Goal: Task Accomplishment & Management: Manage account settings

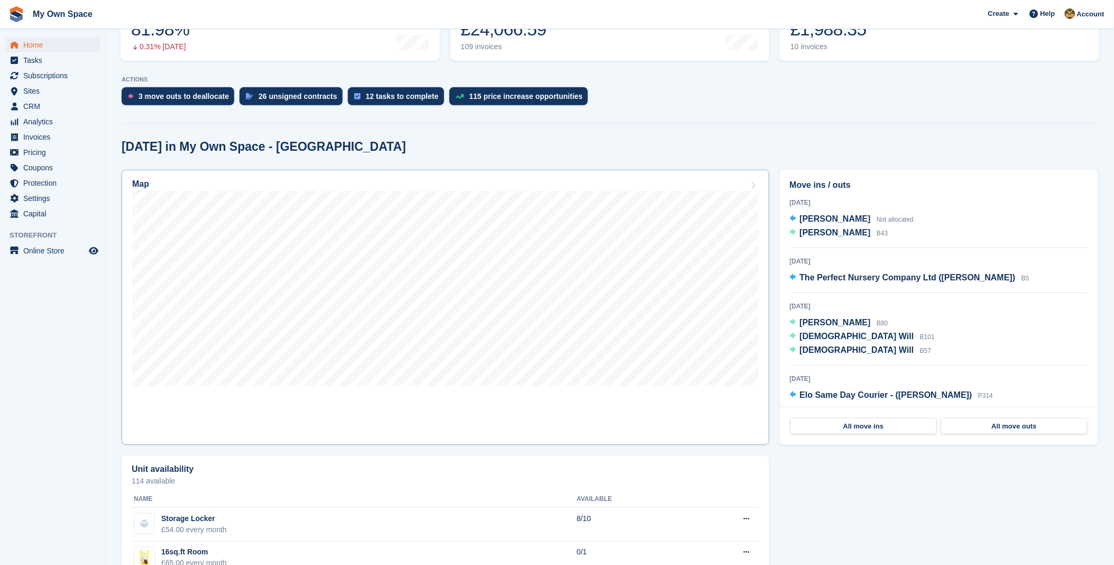
scroll to position [176, 0]
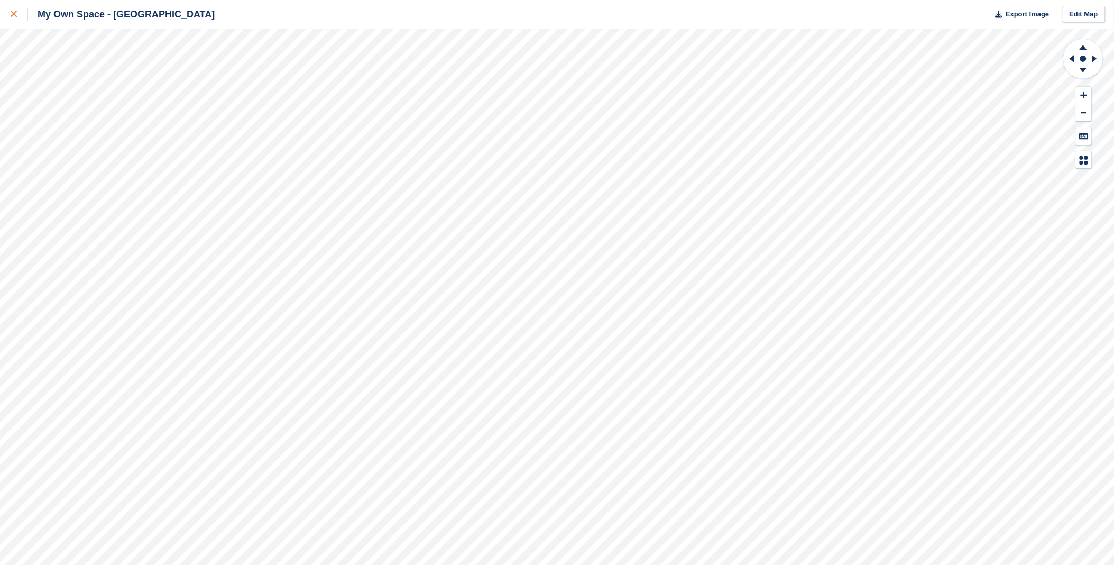
click at [17, 16] on div at bounding box center [19, 14] width 17 height 13
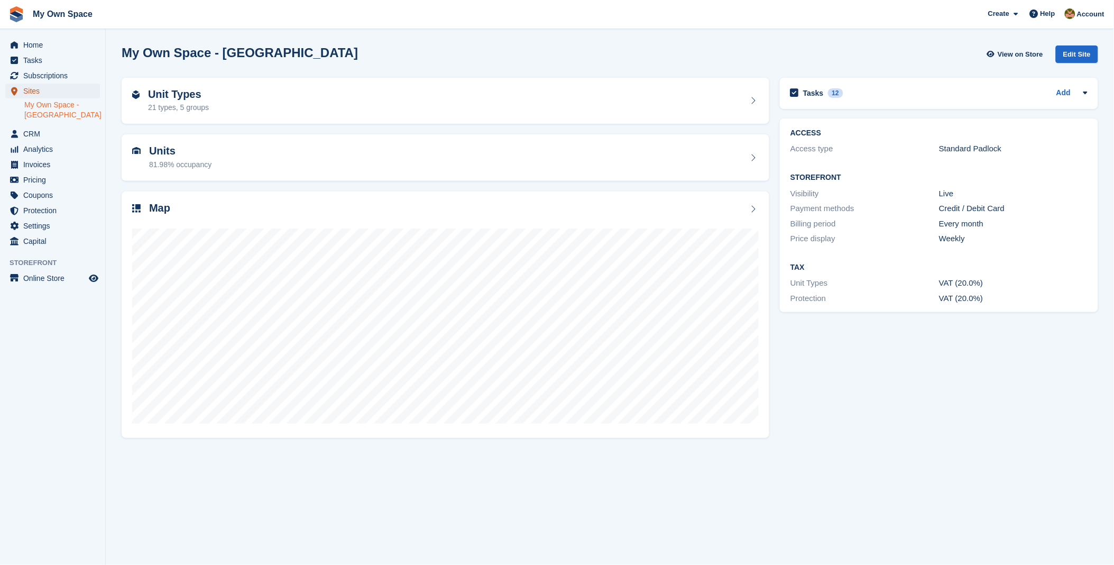
click at [61, 84] on span "Sites" at bounding box center [54, 91] width 63 height 15
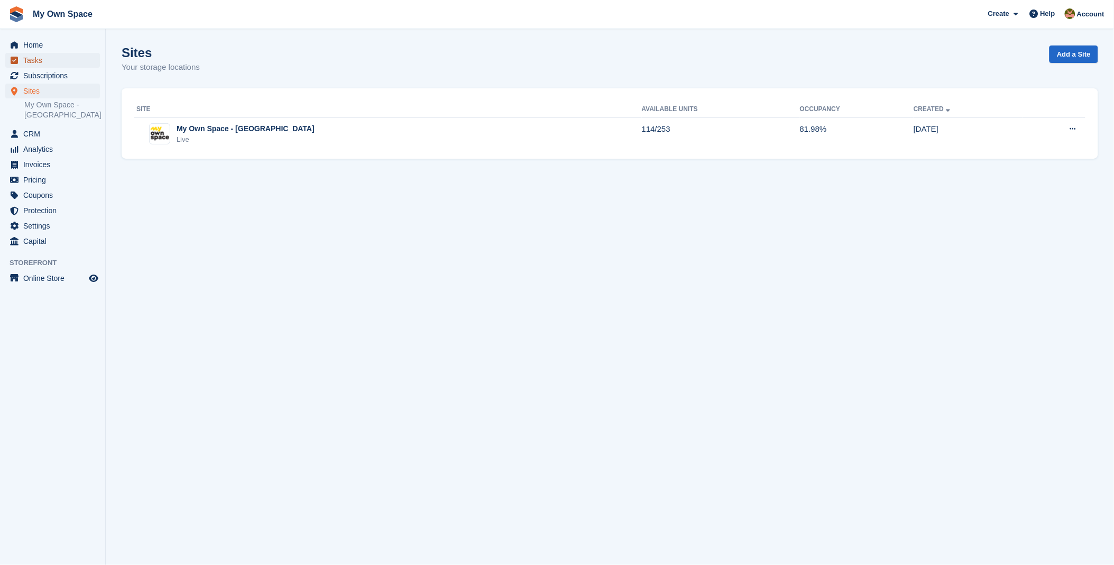
click at [26, 62] on span "Tasks" at bounding box center [54, 60] width 63 height 15
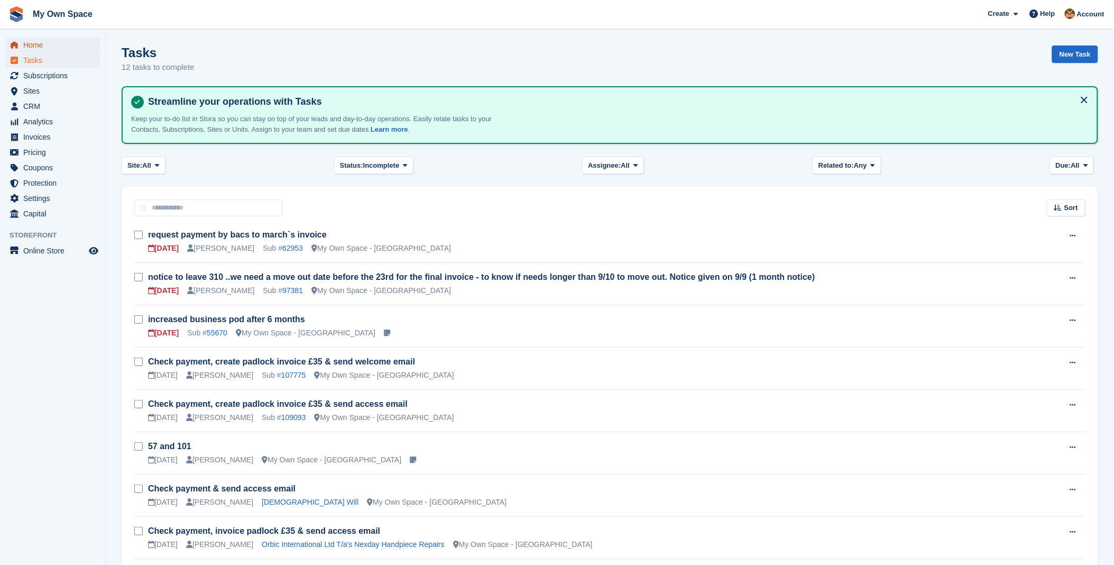
click at [33, 41] on span "Home" at bounding box center [54, 45] width 63 height 15
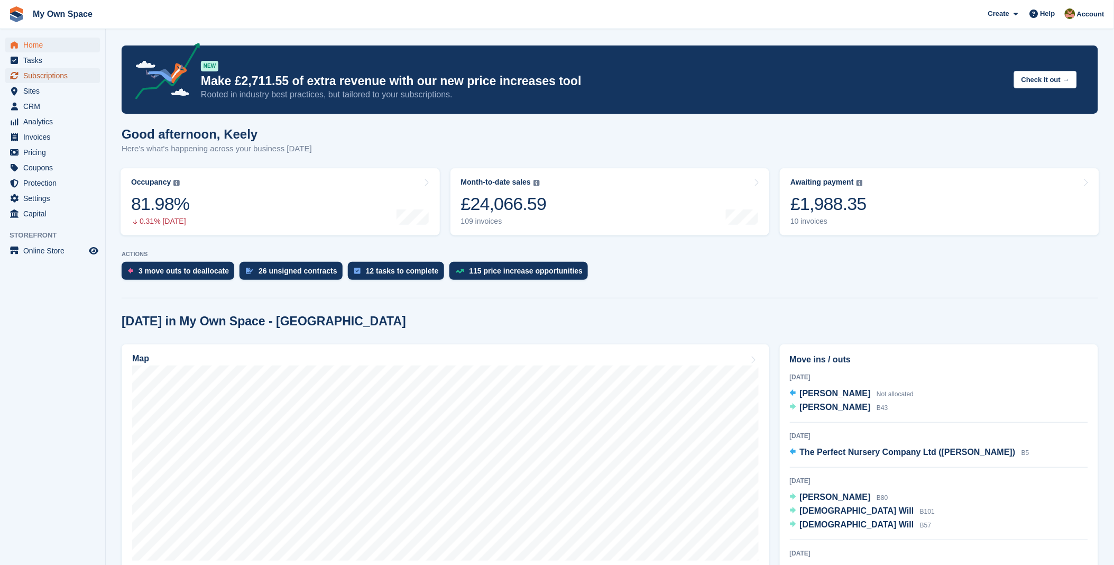
click at [43, 76] on span "Subscriptions" at bounding box center [54, 75] width 63 height 15
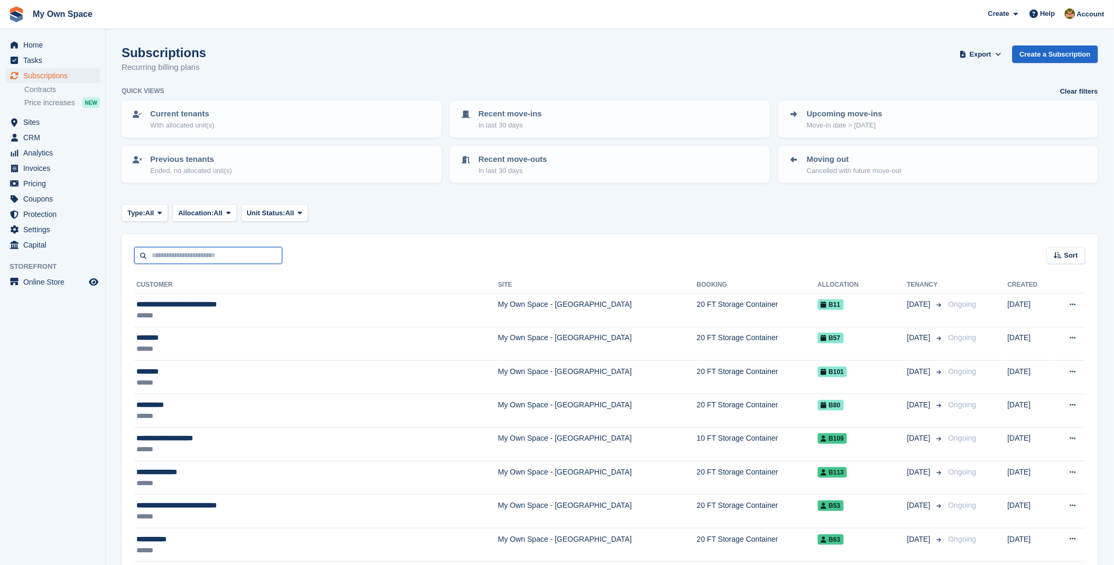
click at [193, 250] on input "text" at bounding box center [208, 255] width 148 height 17
click at [40, 45] on span "Home" at bounding box center [54, 45] width 63 height 15
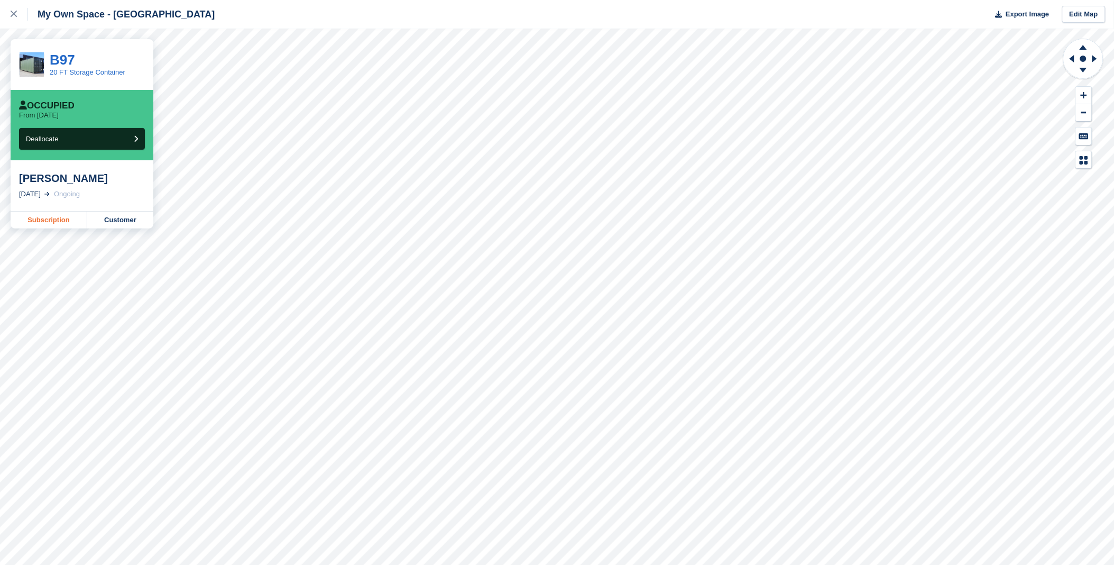
click at [59, 223] on link "Subscription" at bounding box center [49, 219] width 77 height 17
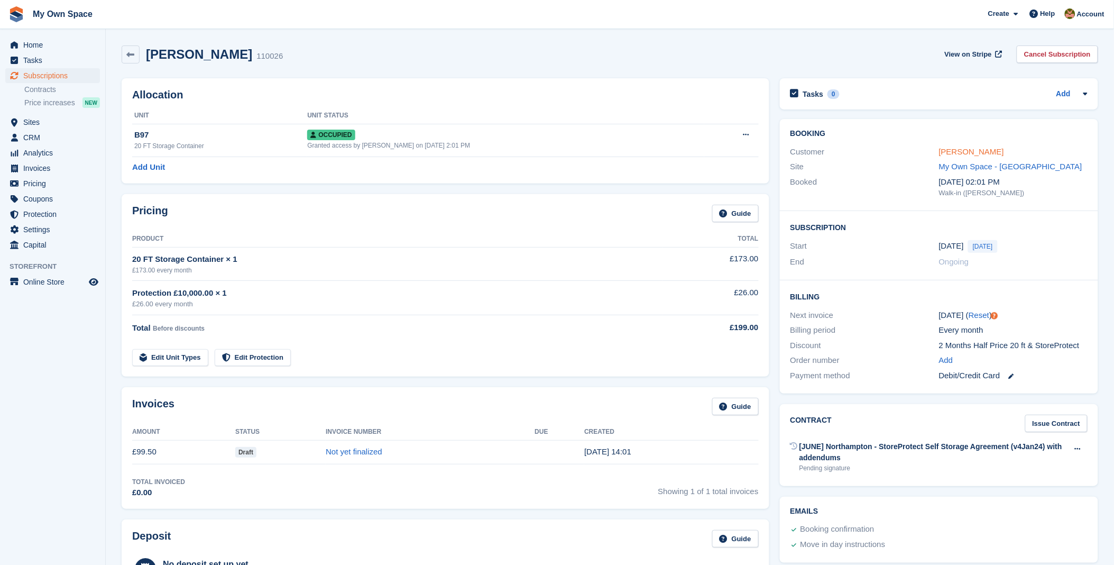
click at [974, 155] on link "[PERSON_NAME]" at bounding box center [971, 151] width 65 height 9
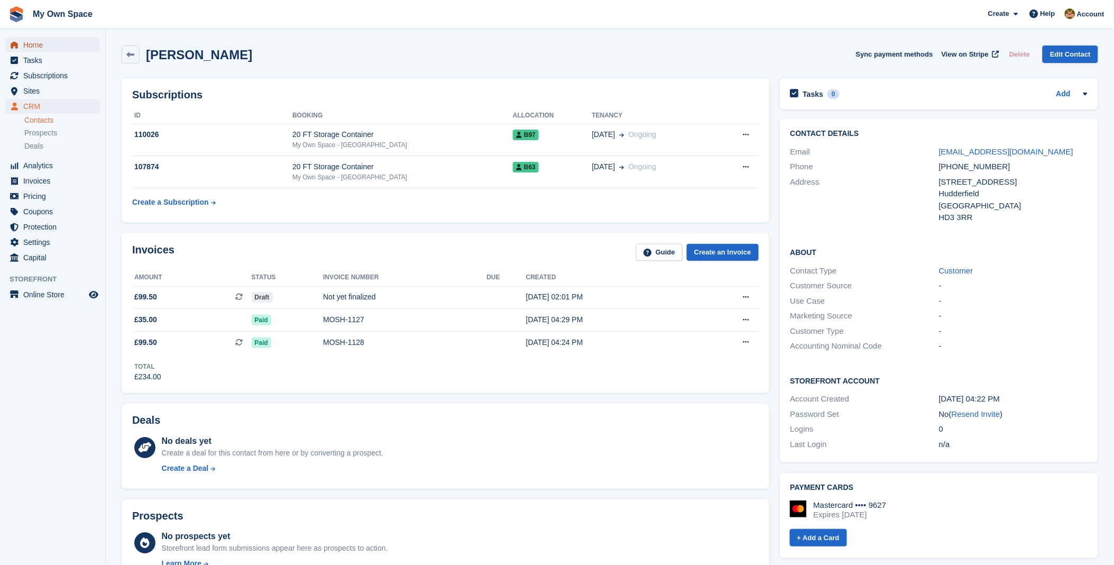
click at [43, 48] on span "Home" at bounding box center [54, 45] width 63 height 15
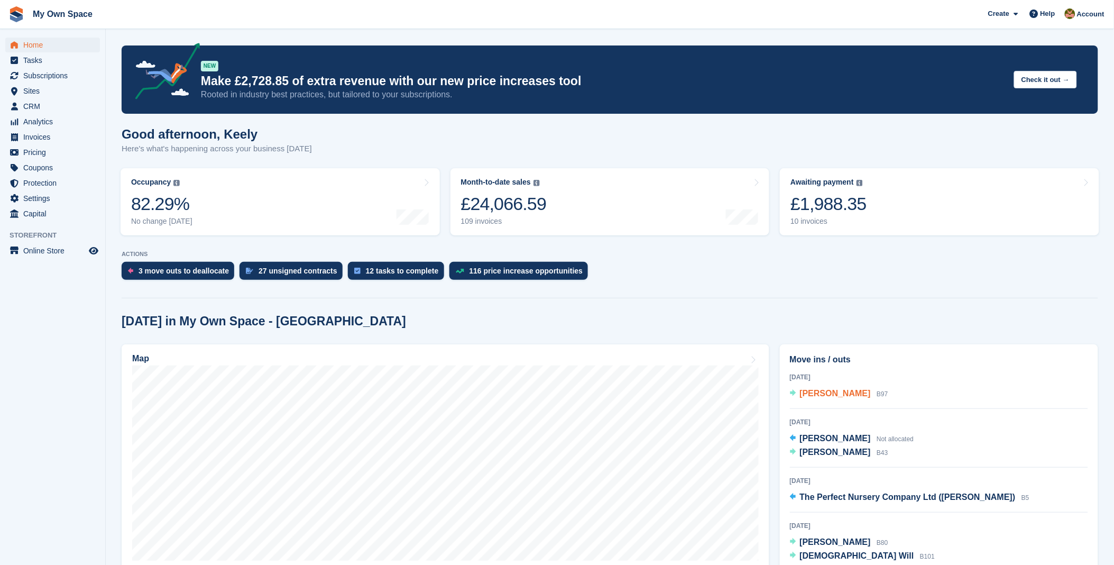
click at [821, 390] on span "[PERSON_NAME]" at bounding box center [835, 393] width 71 height 9
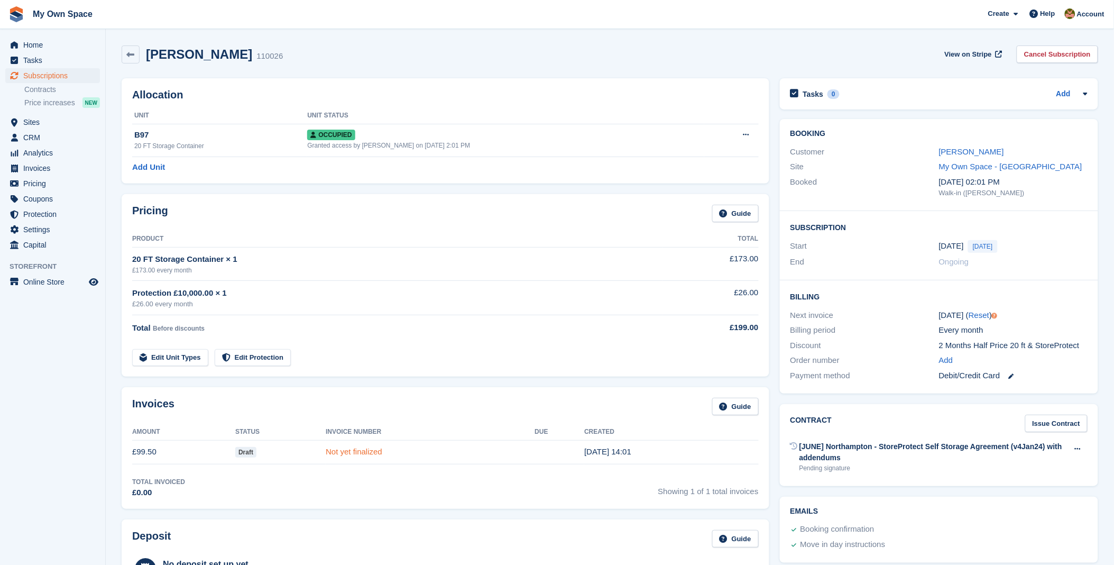
click at [368, 453] on link "Not yet finalized" at bounding box center [354, 451] width 57 height 9
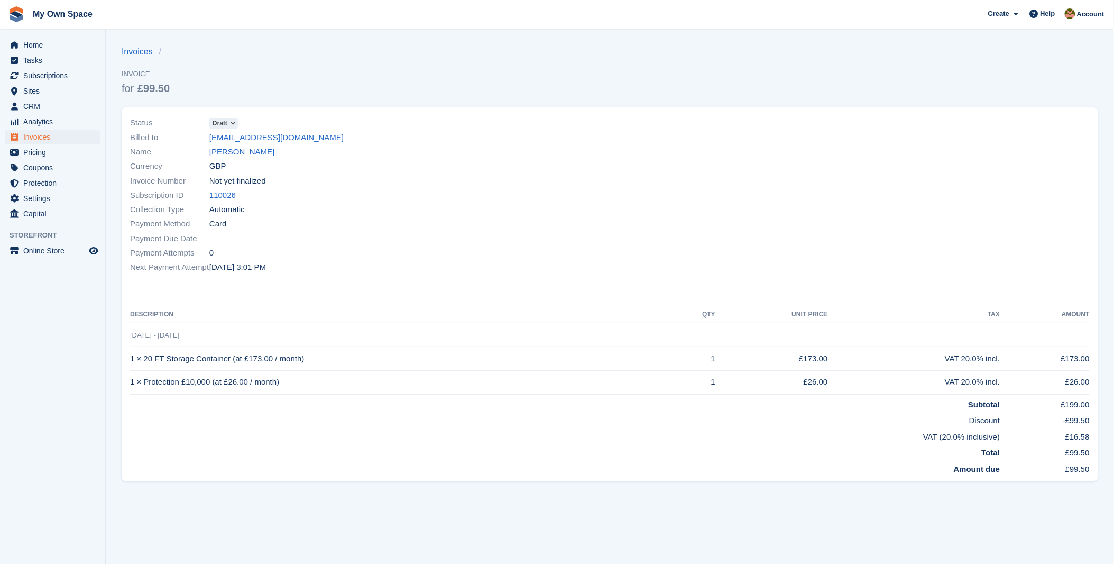
click at [229, 128] on span "Draft" at bounding box center [223, 123] width 29 height 11
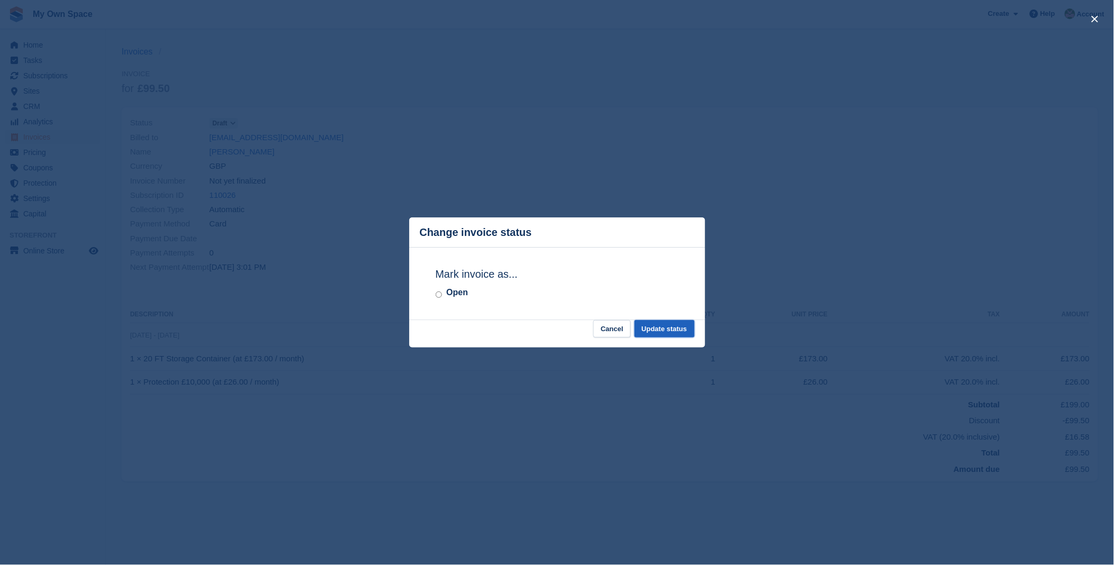
click at [673, 330] on button "Update status" at bounding box center [664, 328] width 60 height 17
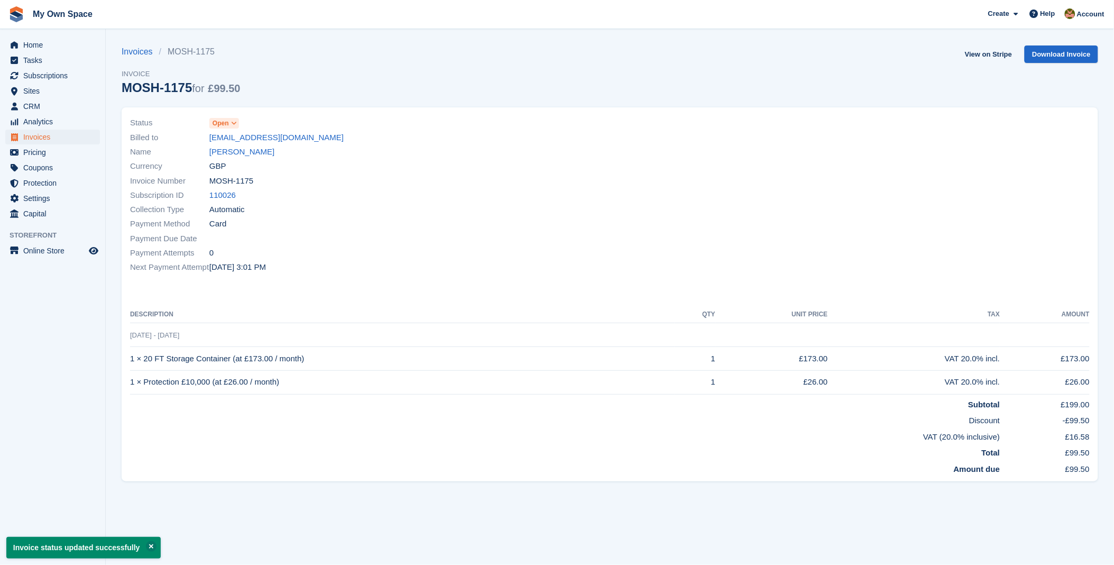
click at [446, 198] on div "Subscription ID 110026" at bounding box center [367, 195] width 474 height 14
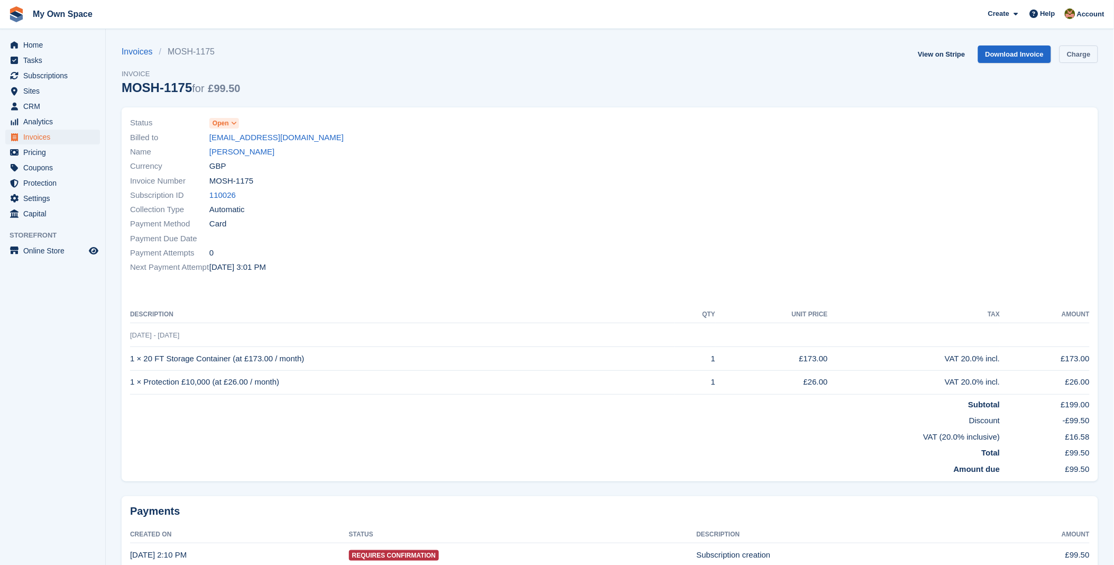
click at [1082, 50] on link "Charge" at bounding box center [1078, 53] width 39 height 17
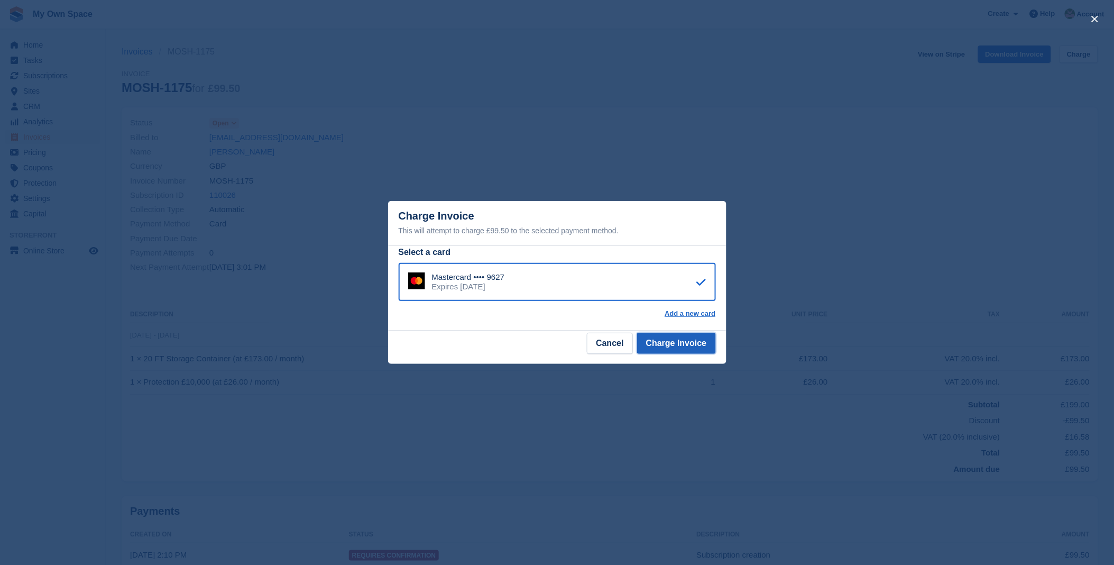
click at [682, 351] on button "Charge Invoice" at bounding box center [676, 343] width 79 height 21
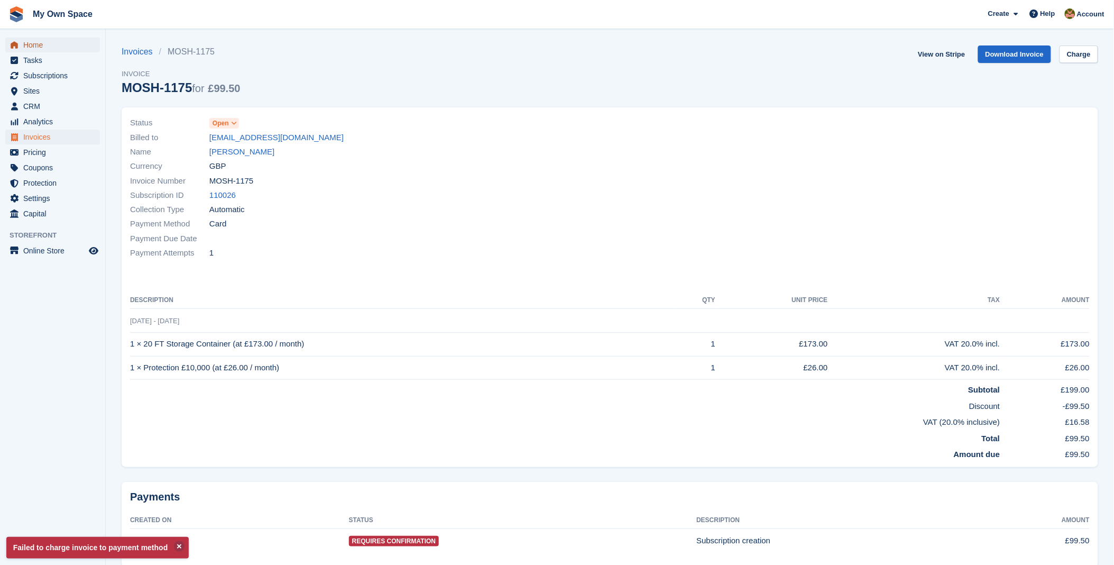
click at [42, 48] on span "Home" at bounding box center [54, 45] width 63 height 15
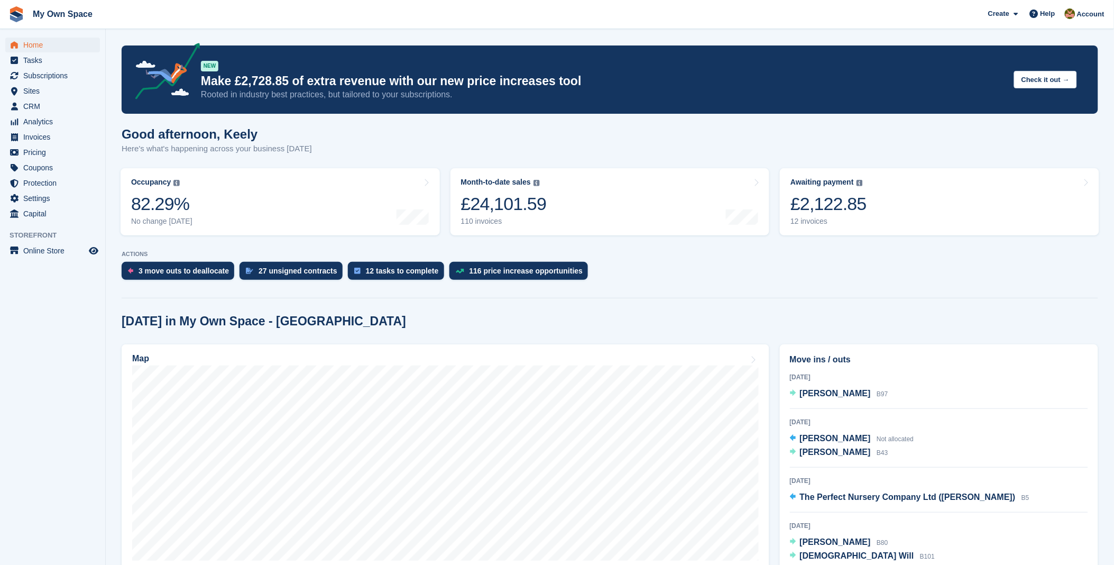
scroll to position [59, 0]
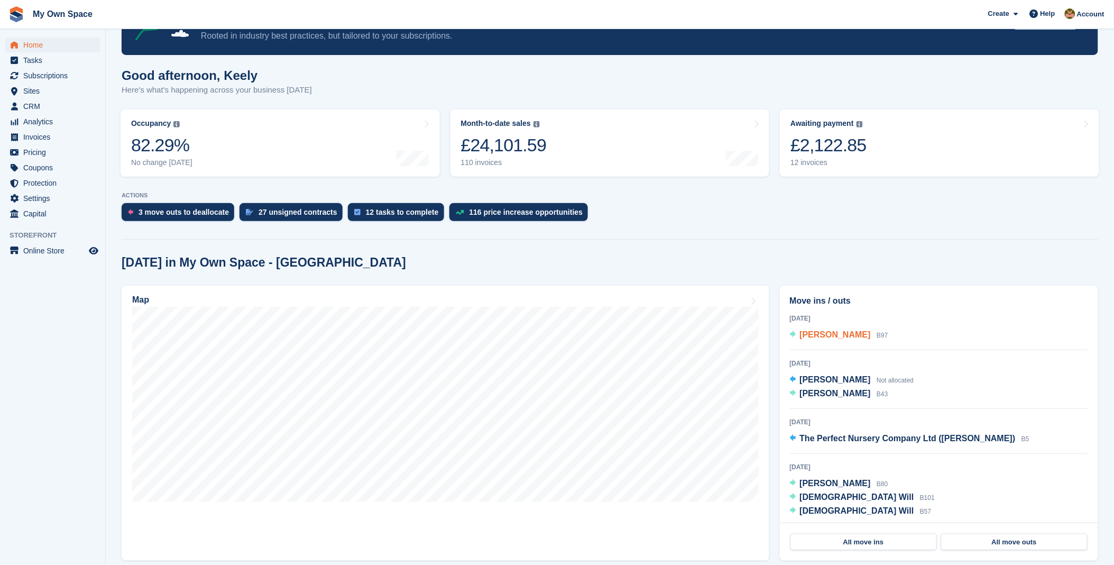
click at [842, 341] on div "Mohamed Ali B97" at bounding box center [844, 335] width 88 height 14
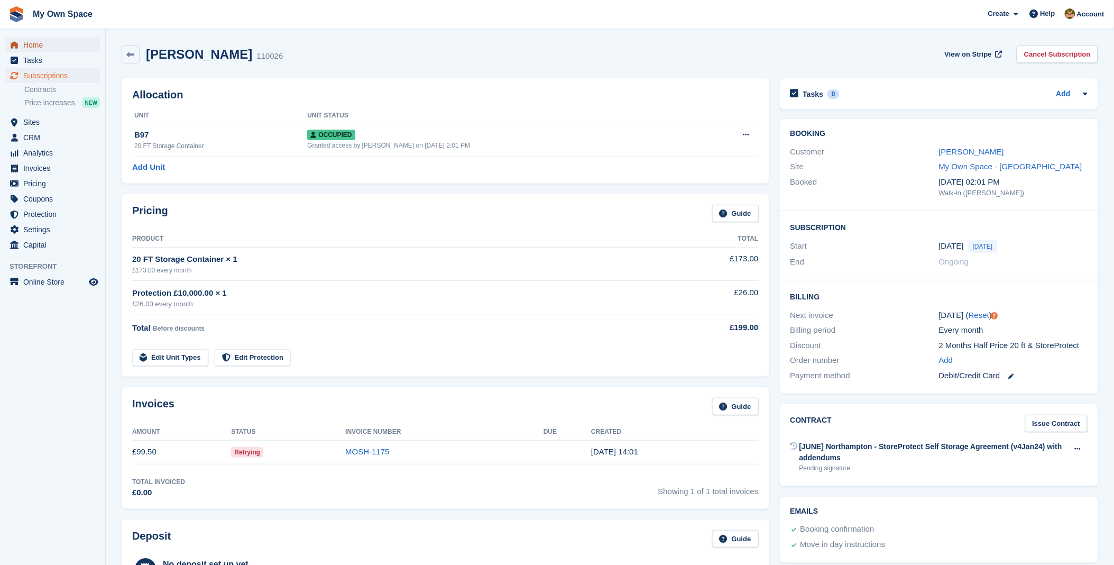
click at [39, 40] on span "Home" at bounding box center [54, 45] width 63 height 15
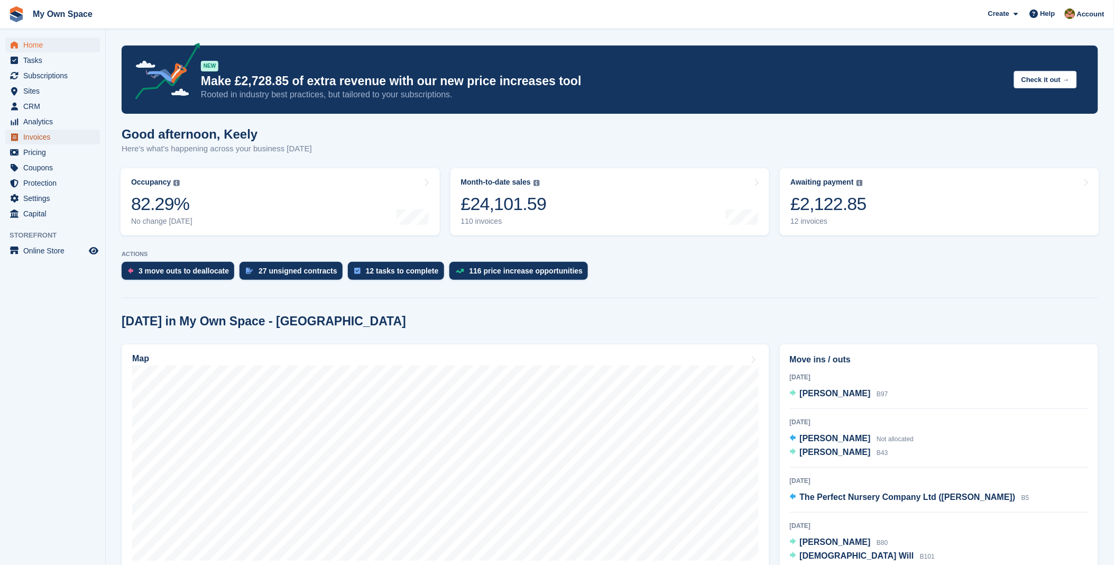
click at [35, 134] on span "Invoices" at bounding box center [54, 137] width 63 height 15
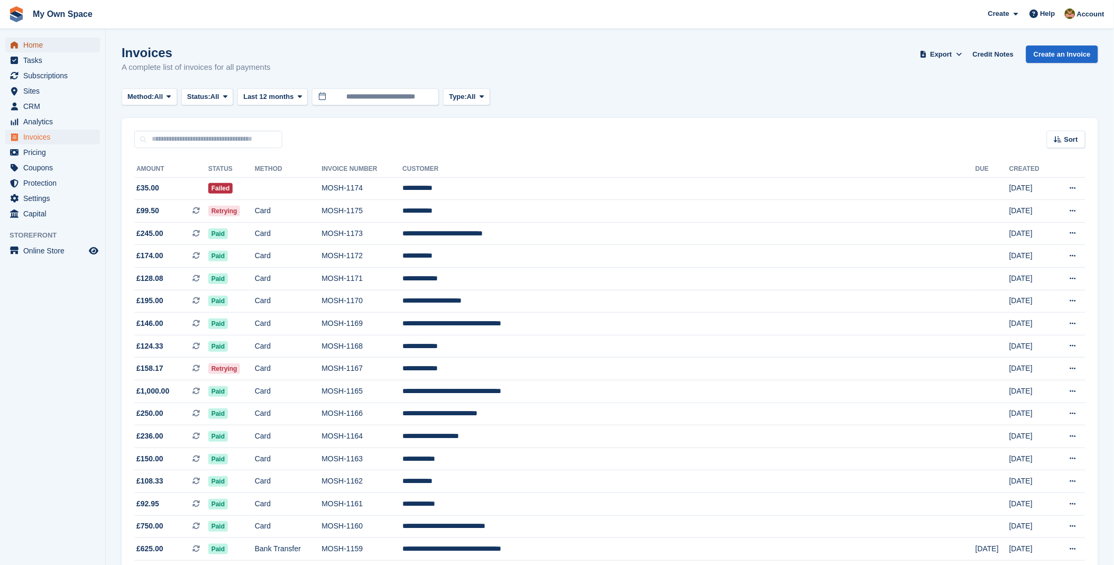
click at [26, 44] on span "Home" at bounding box center [54, 45] width 63 height 15
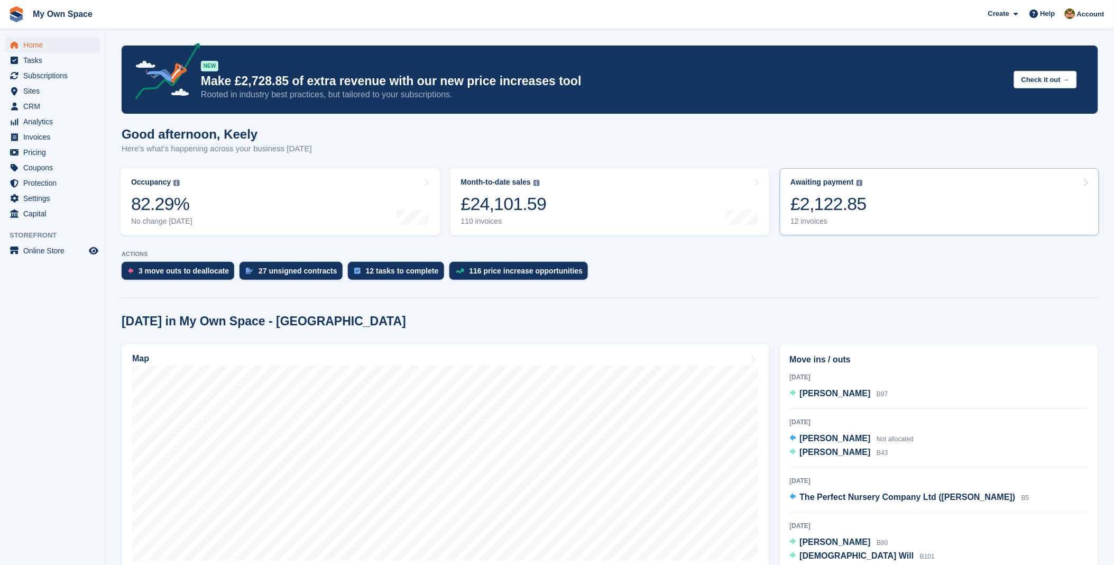
click at [838, 201] on div "£2,122.85" at bounding box center [828, 204] width 76 height 22
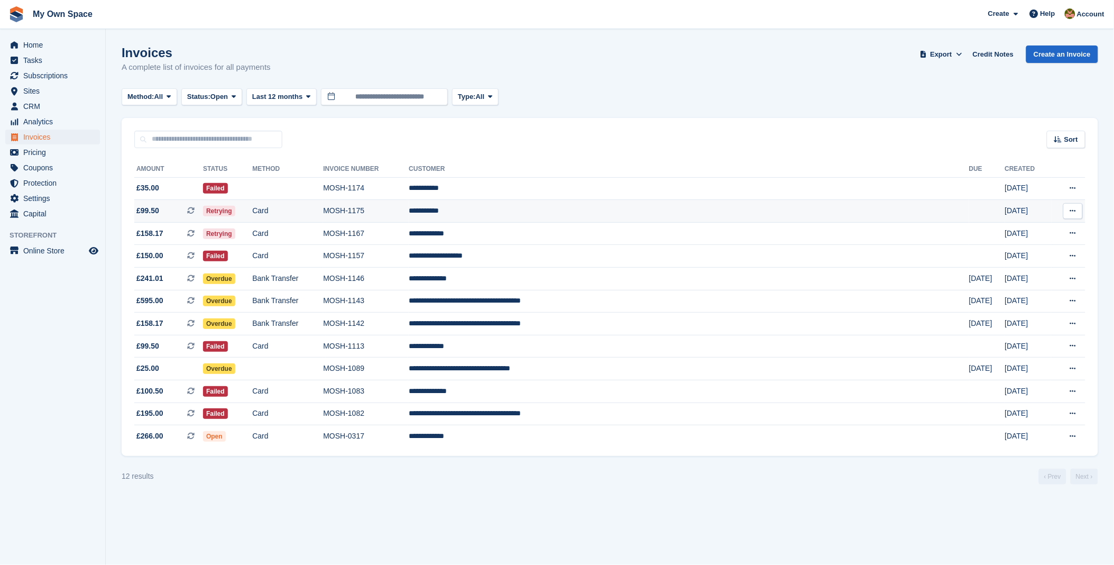
click at [563, 210] on td "**********" at bounding box center [689, 211] width 560 height 23
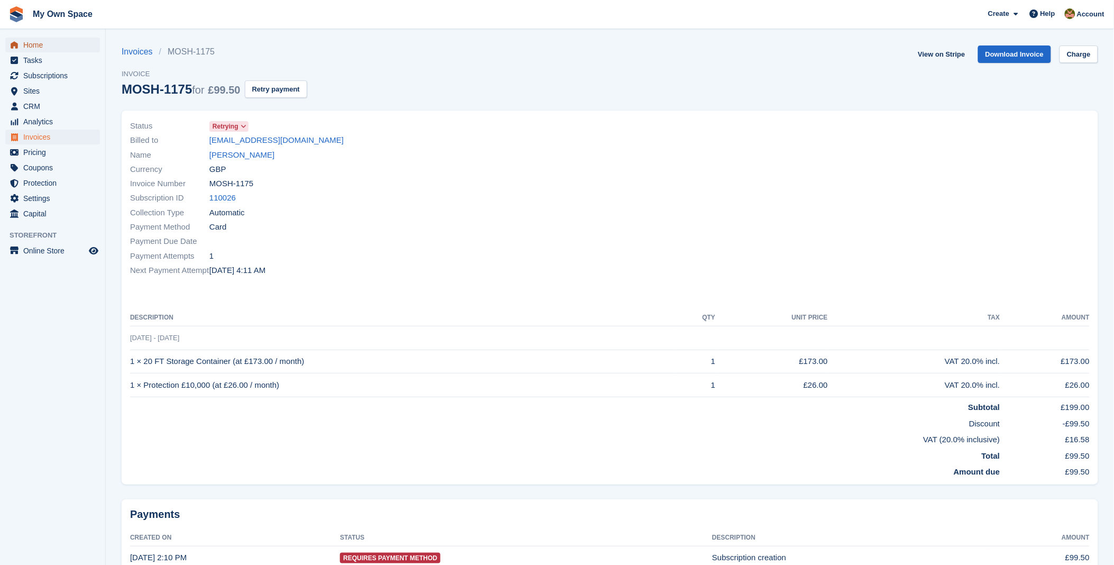
click at [47, 44] on span "Home" at bounding box center [54, 45] width 63 height 15
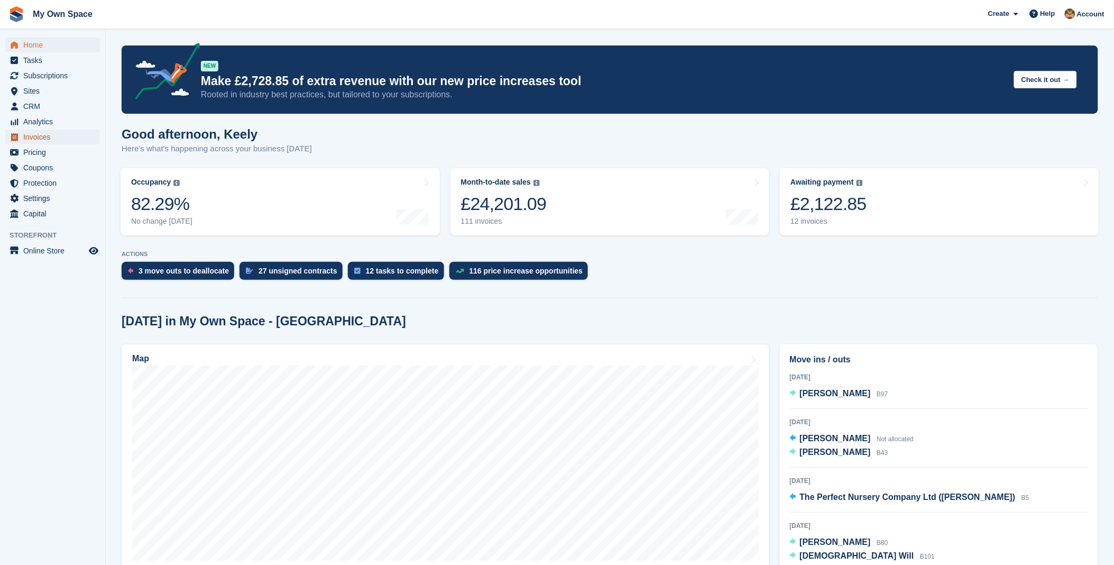
click at [38, 141] on span "Invoices" at bounding box center [54, 137] width 63 height 15
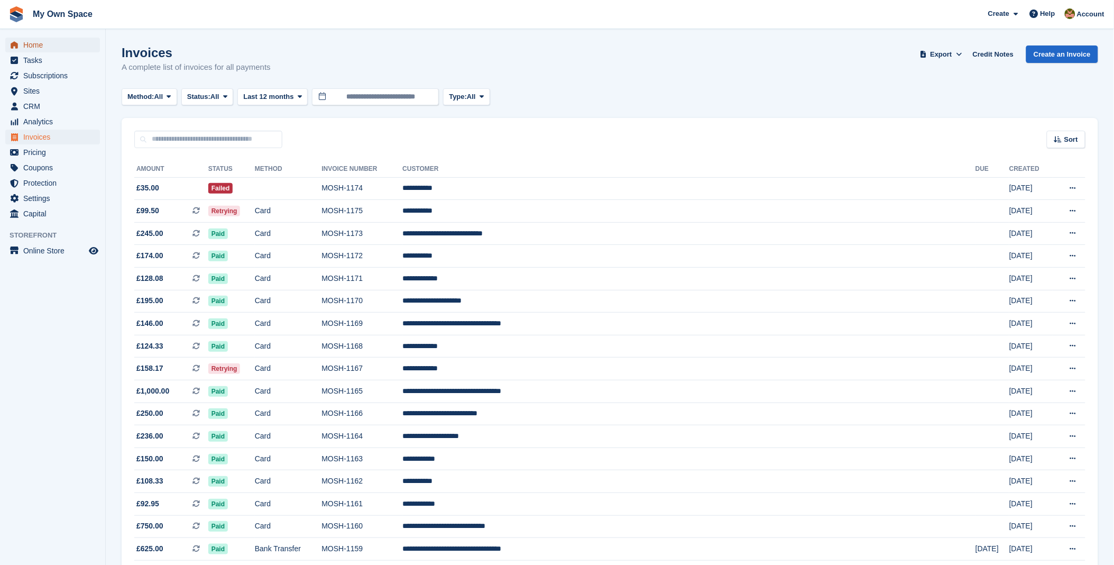
click at [38, 45] on span "Home" at bounding box center [54, 45] width 63 height 15
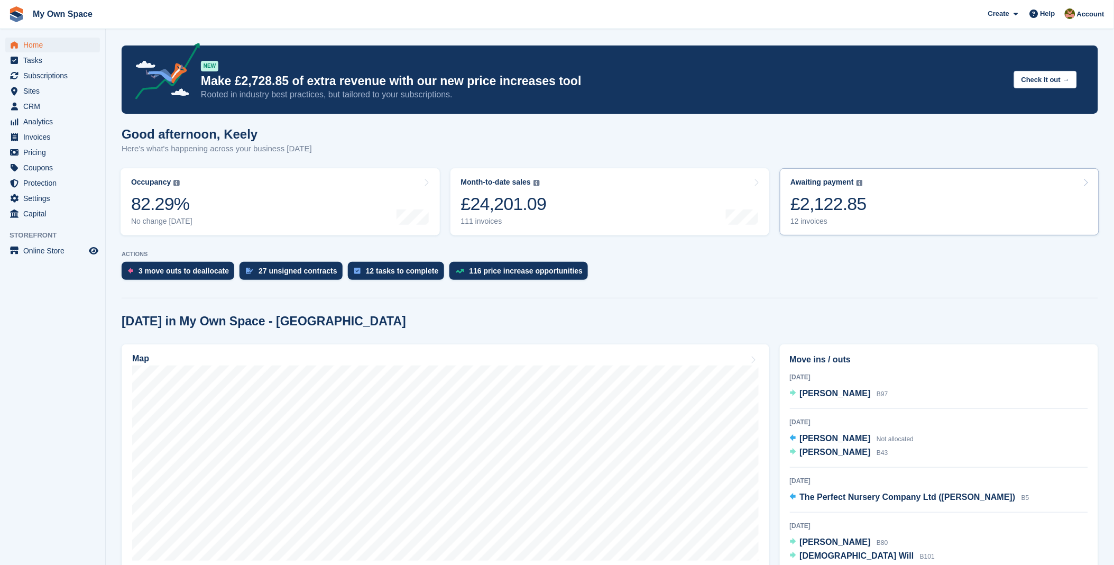
click at [813, 211] on div "£2,122.85" at bounding box center [828, 204] width 76 height 22
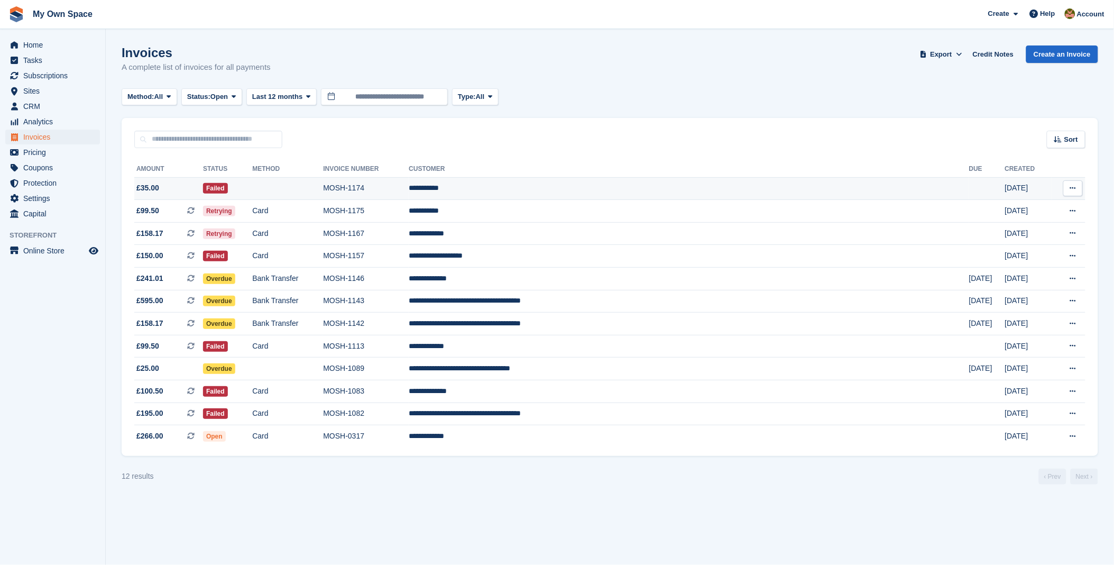
click at [573, 194] on td "**********" at bounding box center [689, 188] width 560 height 23
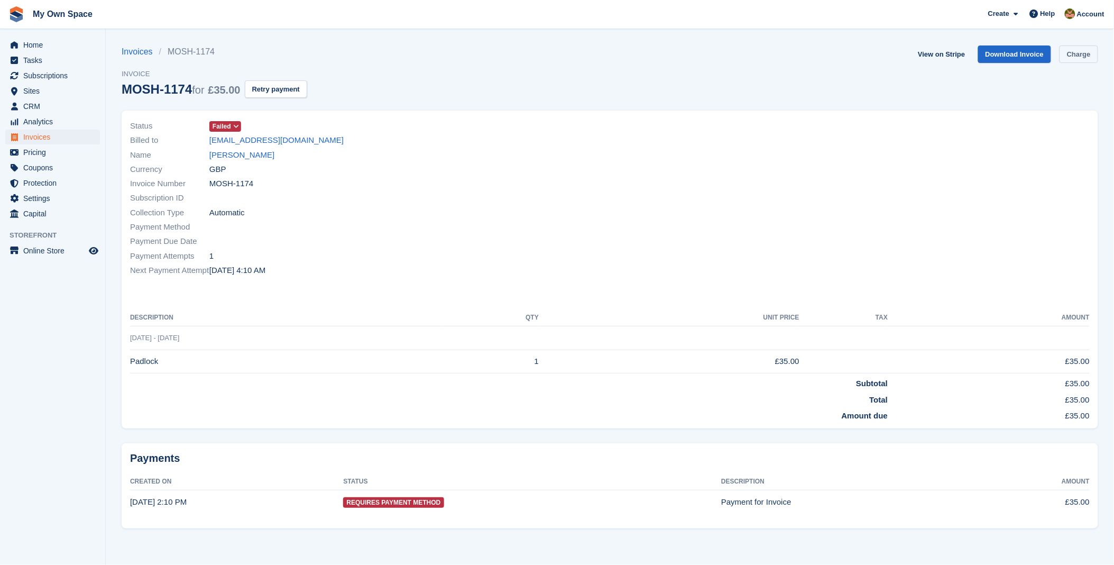
click at [1086, 49] on link "Charge" at bounding box center [1078, 53] width 39 height 17
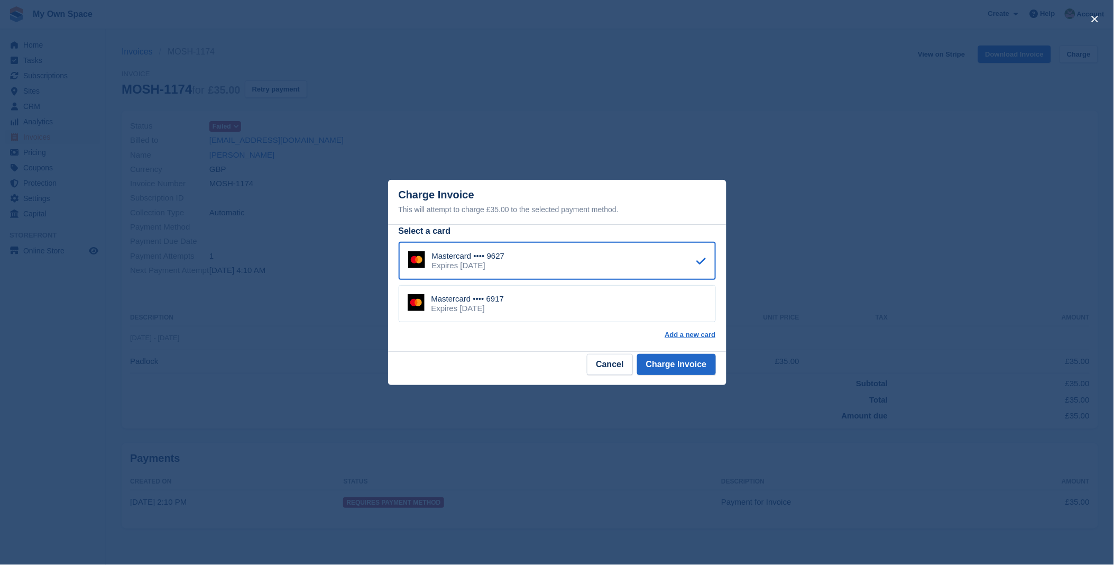
click at [518, 292] on div "Mastercard •••• 6917 Expires [DATE]" at bounding box center [557, 303] width 317 height 37
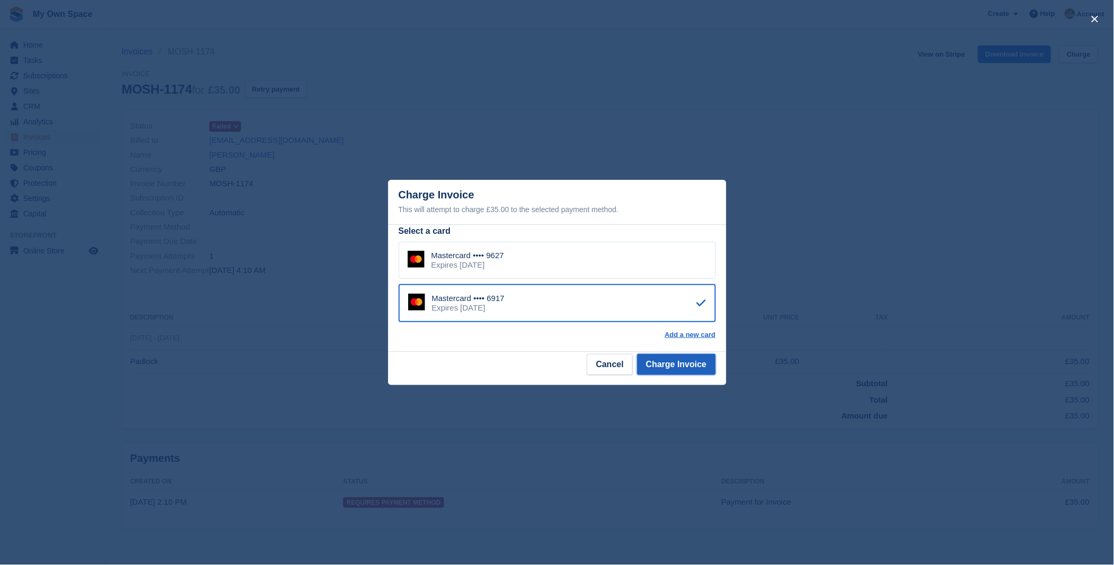
click at [658, 367] on button "Charge Invoice" at bounding box center [676, 364] width 79 height 21
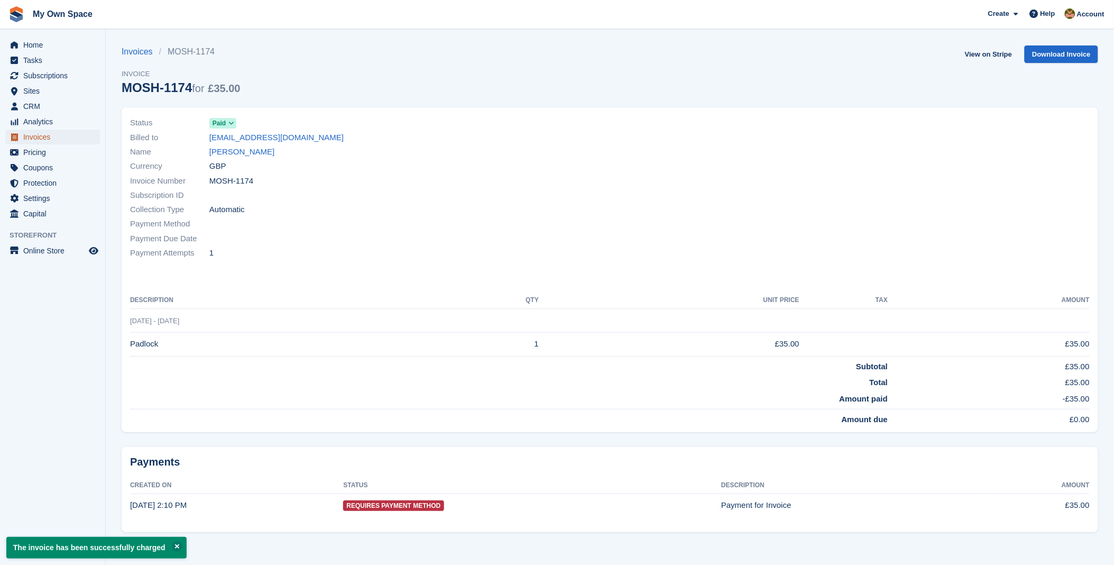
click at [35, 139] on span "Invoices" at bounding box center [54, 137] width 63 height 15
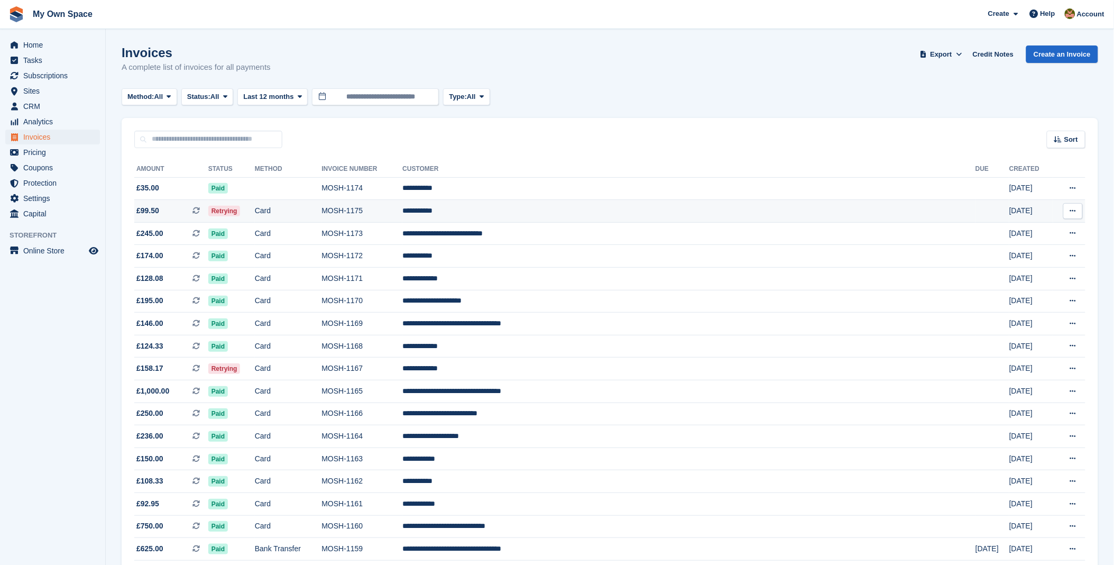
click at [551, 215] on td "**********" at bounding box center [688, 211] width 573 height 23
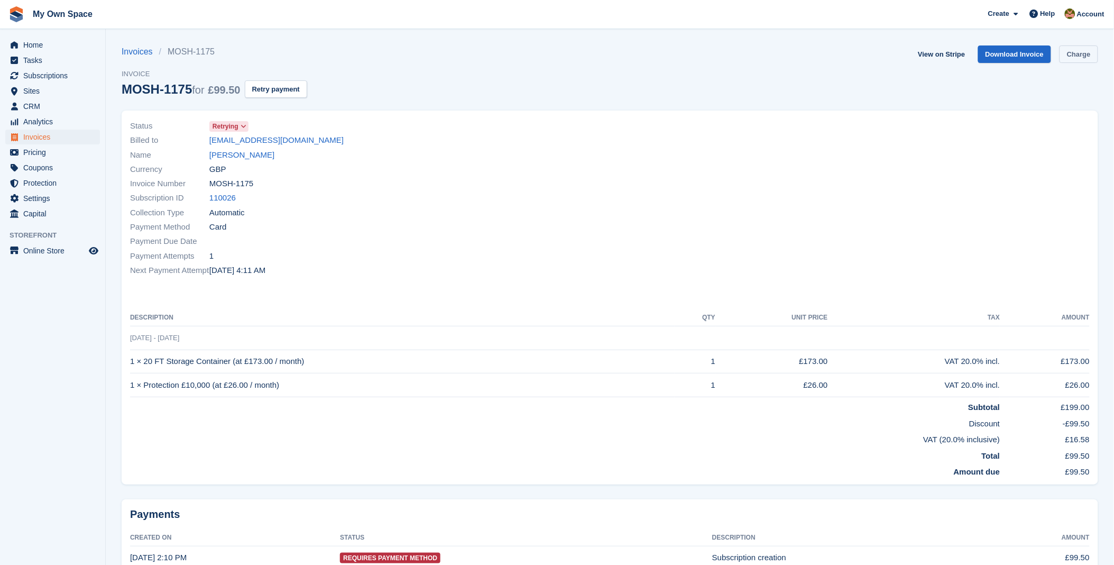
click at [1078, 58] on link "Charge" at bounding box center [1078, 53] width 39 height 17
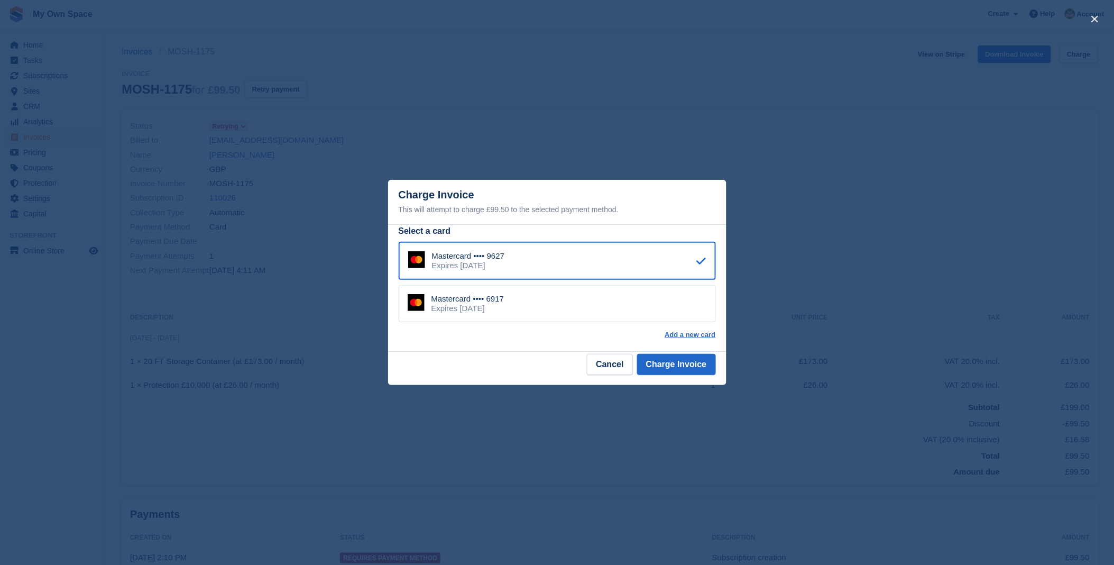
click at [541, 309] on div "Mastercard •••• 6917 Expires November 2028" at bounding box center [557, 303] width 317 height 37
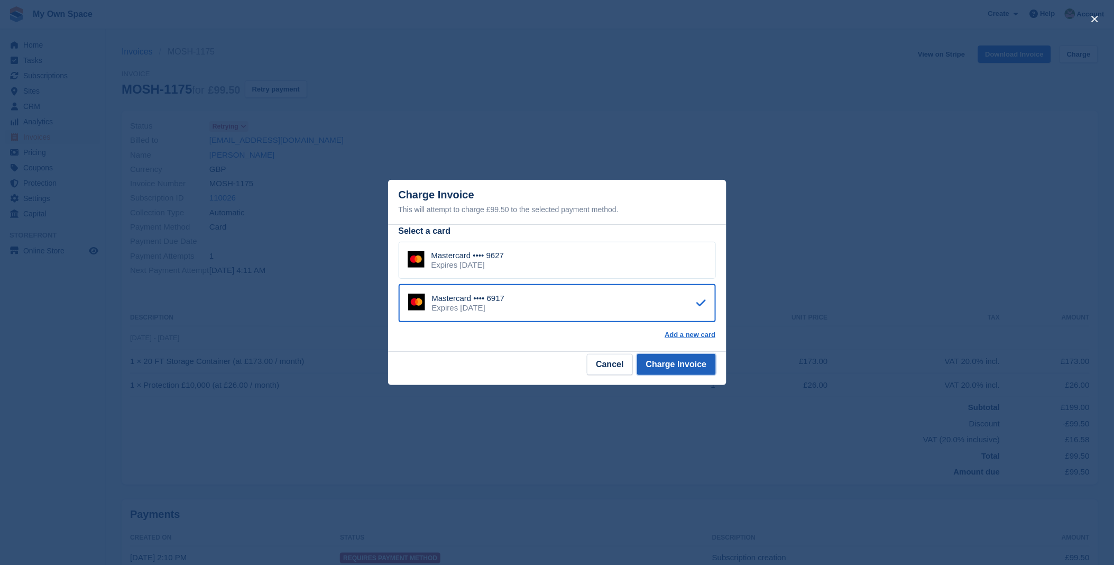
click at [695, 363] on button "Charge Invoice" at bounding box center [676, 364] width 79 height 21
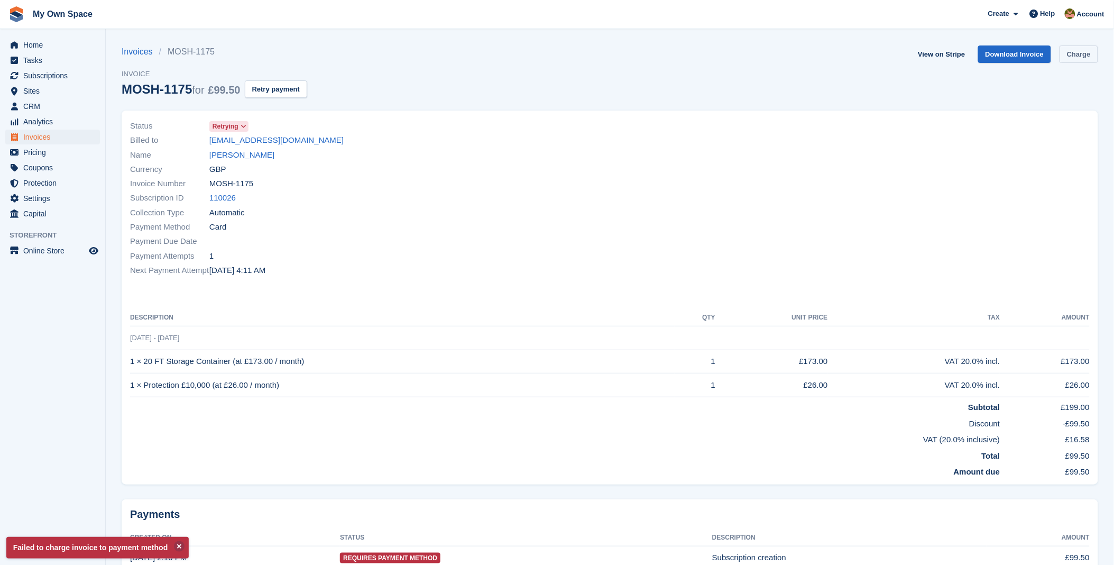
click at [1081, 51] on link "Charge" at bounding box center [1078, 53] width 39 height 17
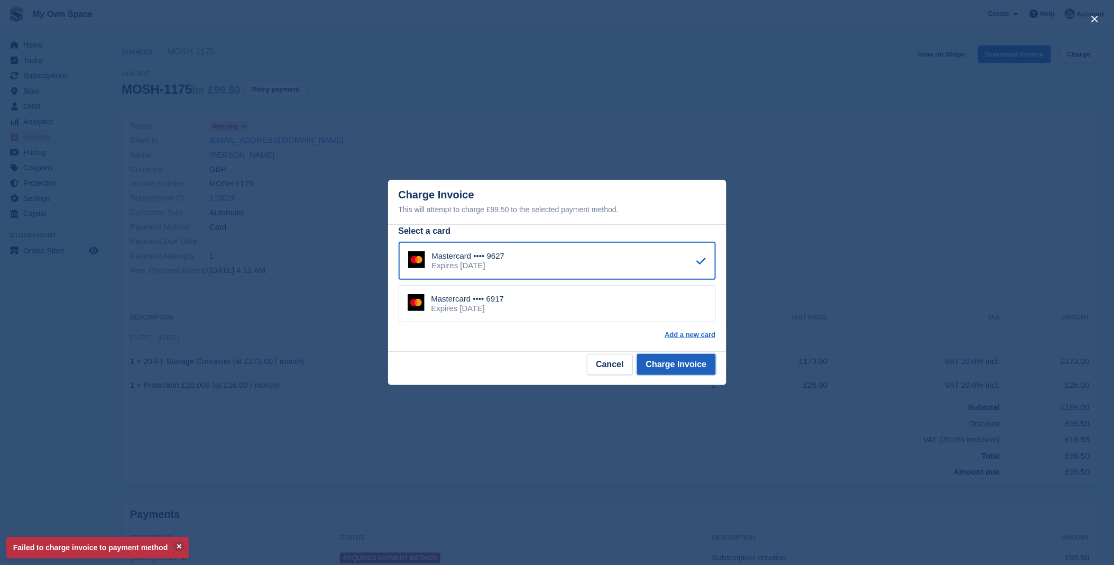
click at [700, 367] on button "Charge Invoice" at bounding box center [676, 364] width 79 height 21
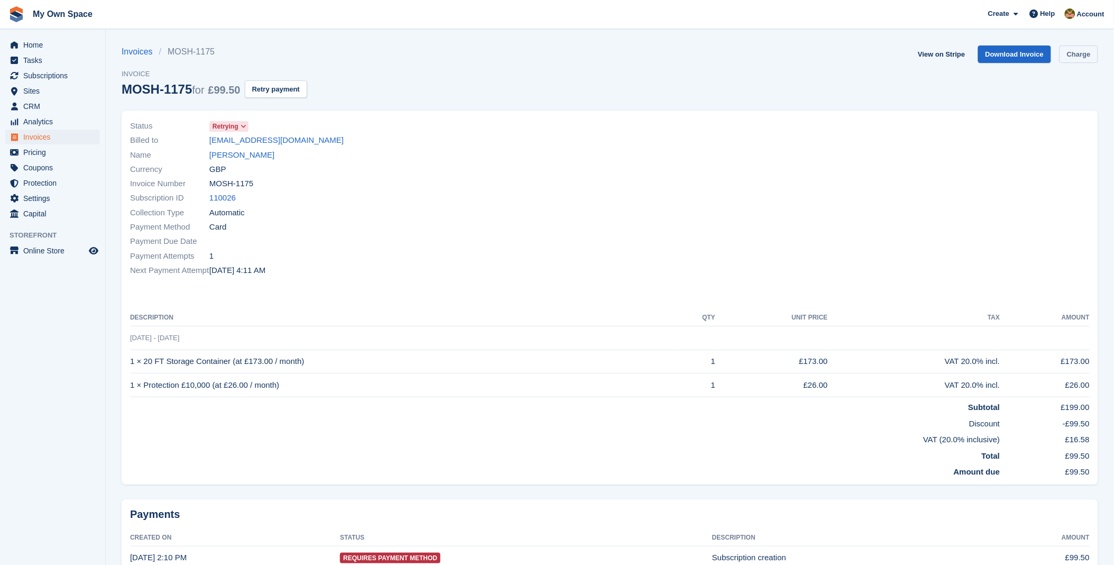
click at [1076, 56] on link "Charge" at bounding box center [1078, 53] width 39 height 17
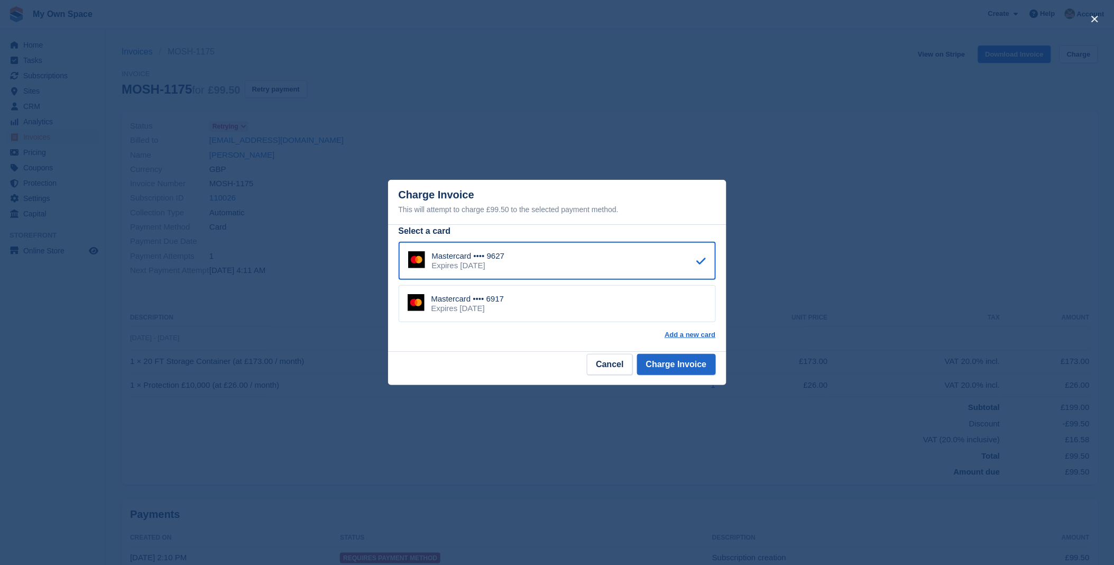
click at [520, 312] on div "Mastercard •••• 6917 Expires November 2028" at bounding box center [557, 303] width 317 height 37
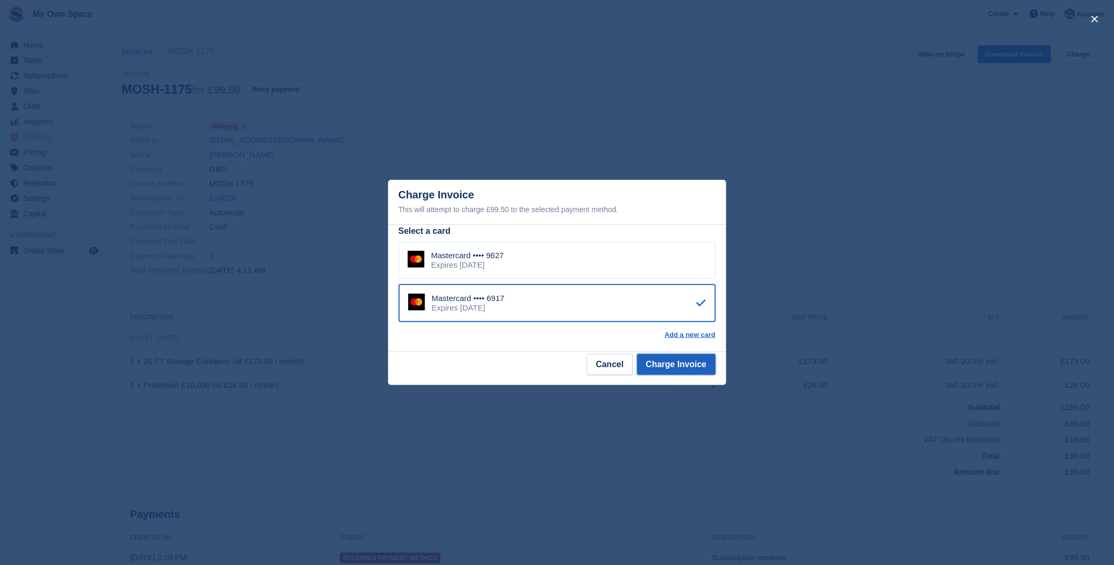
click at [693, 368] on button "Charge Invoice" at bounding box center [676, 364] width 79 height 21
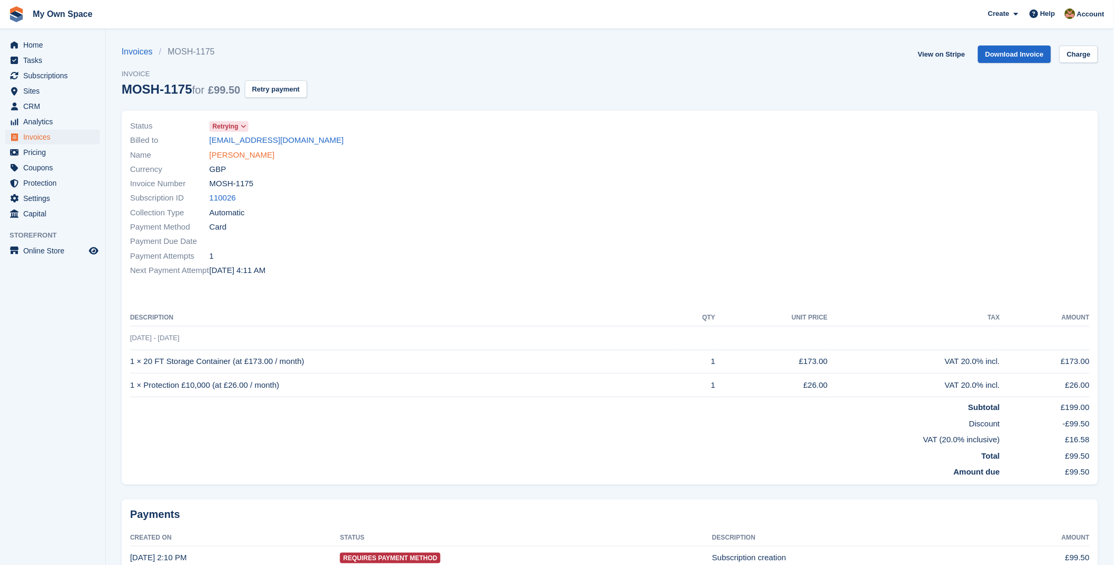
click at [223, 153] on link "Mohamed Ali" at bounding box center [241, 155] width 65 height 12
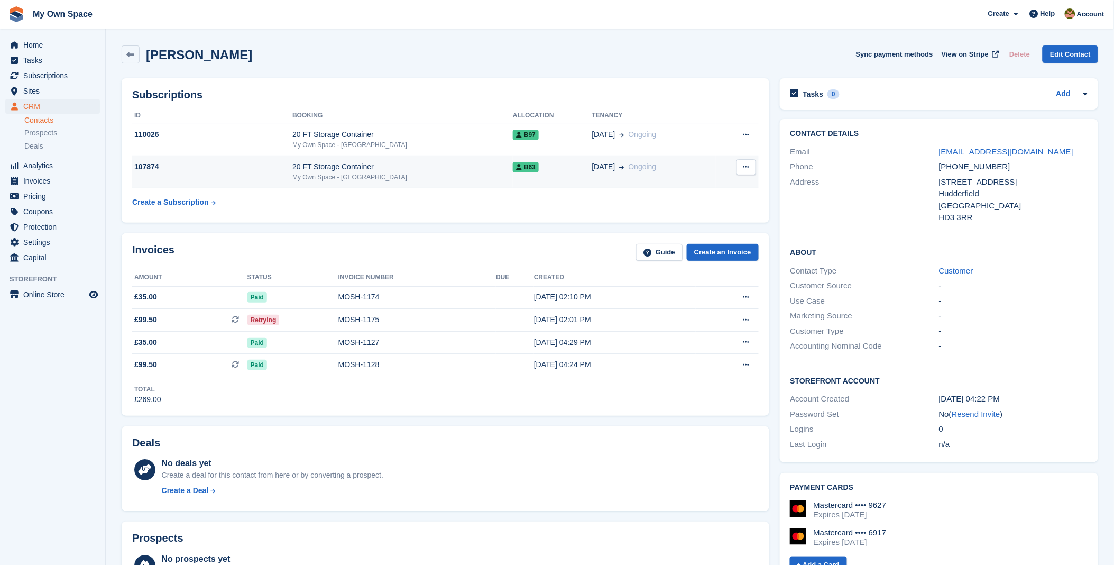
click at [436, 172] on div "My Own Space - [GEOGRAPHIC_DATA]" at bounding box center [402, 177] width 220 height 10
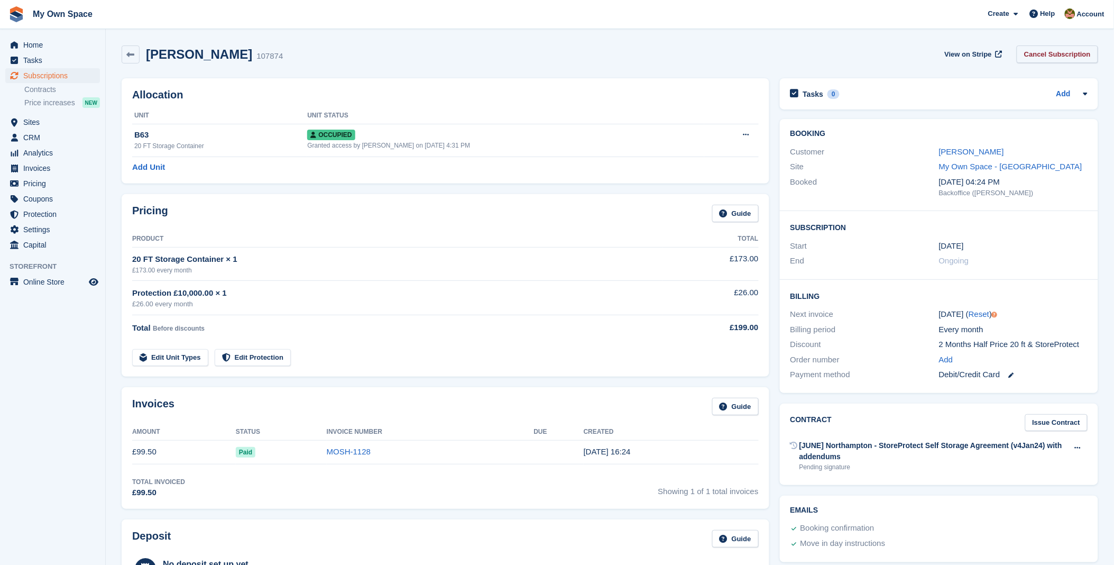
click at [1070, 58] on link "Cancel Subscription" at bounding box center [1057, 53] width 81 height 17
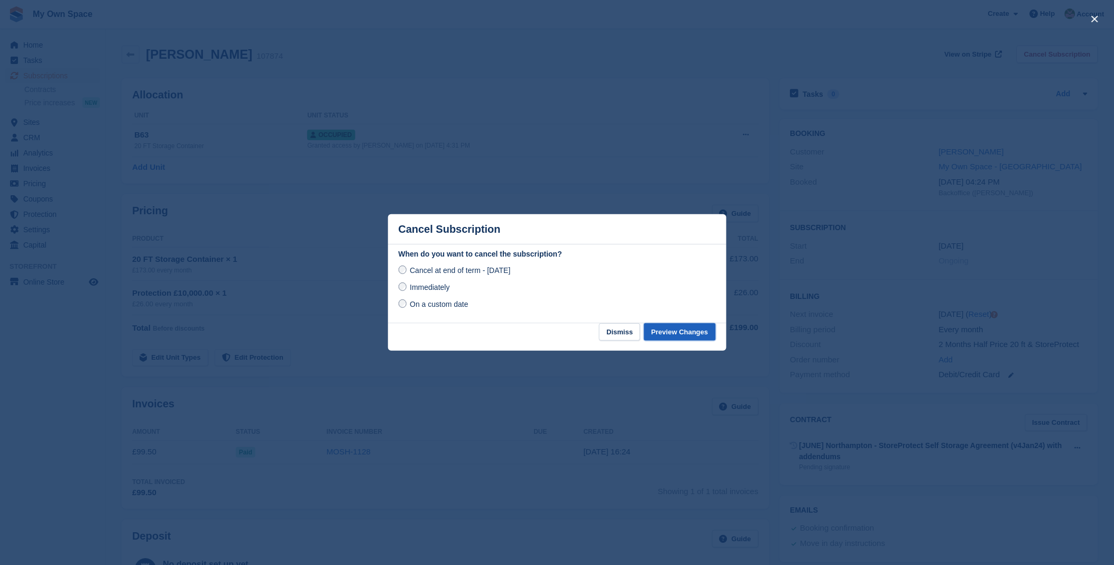
click at [669, 329] on button "Preview Changes" at bounding box center [680, 331] width 72 height 17
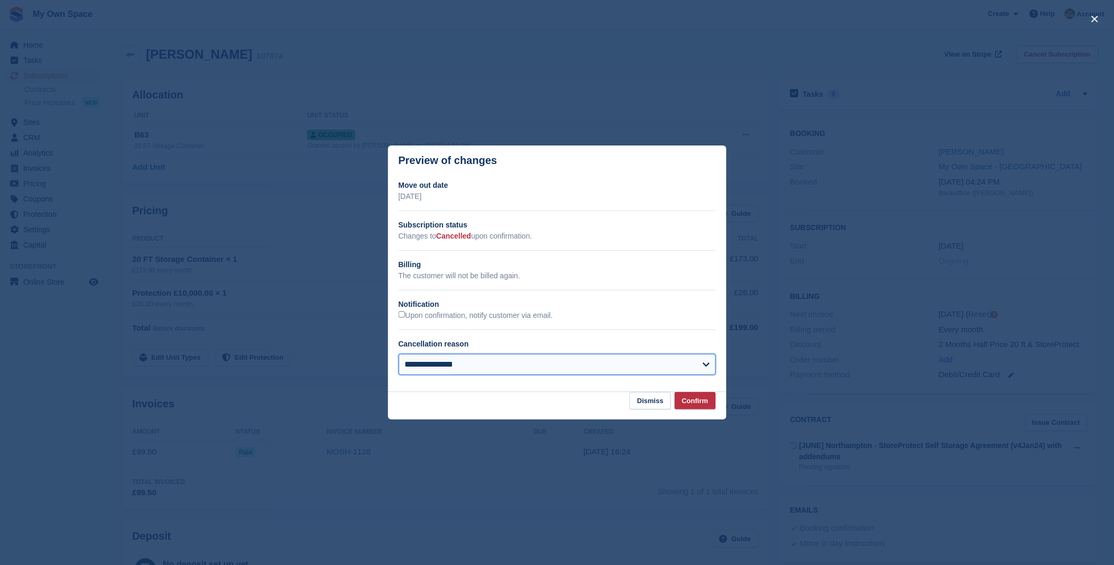
click at [465, 365] on select "**********" at bounding box center [557, 364] width 317 height 21
select select "**********"
click at [399, 355] on select "**********" at bounding box center [557, 364] width 317 height 21
click at [700, 400] on button "Confirm" at bounding box center [695, 400] width 41 height 17
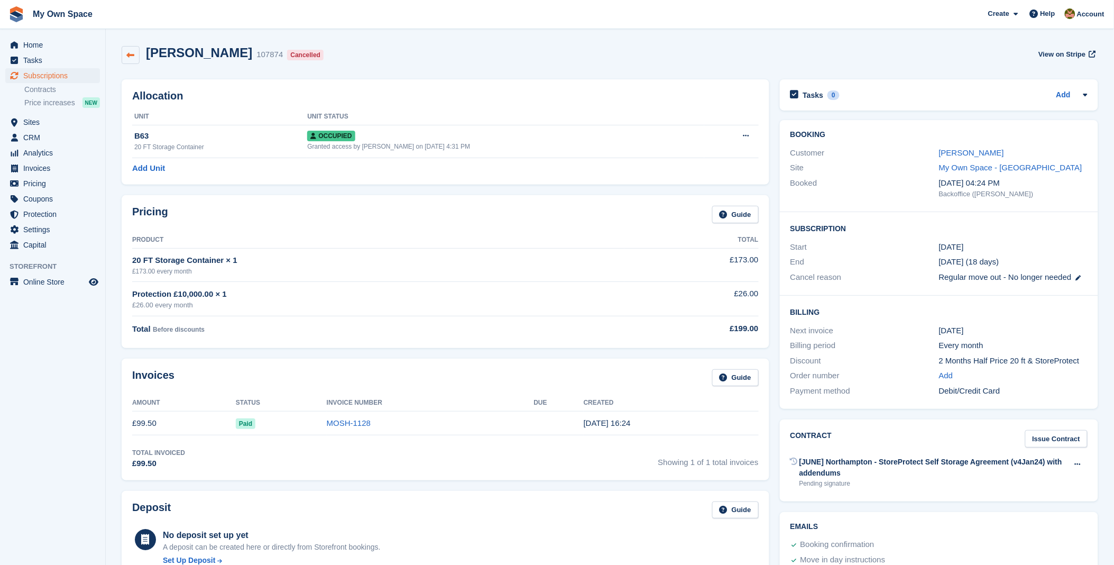
click at [129, 56] on icon at bounding box center [131, 55] width 8 height 8
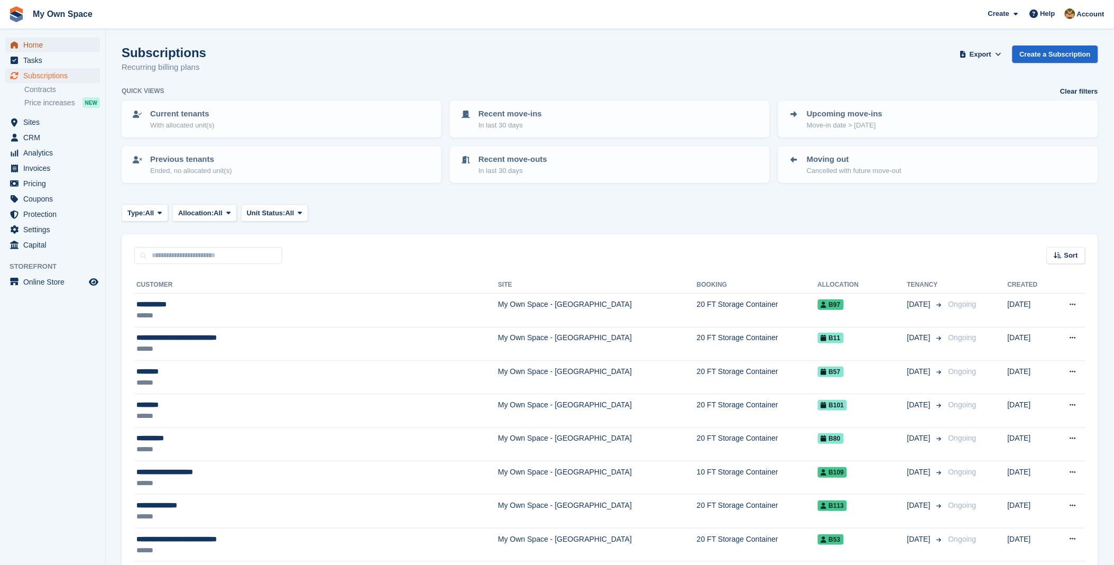
click at [40, 36] on div "Home Tasks Subscriptions Subscriptions Subscriptions Contracts Price increases …" at bounding box center [52, 142] width 105 height 219
click at [41, 45] on span "Home" at bounding box center [54, 45] width 63 height 15
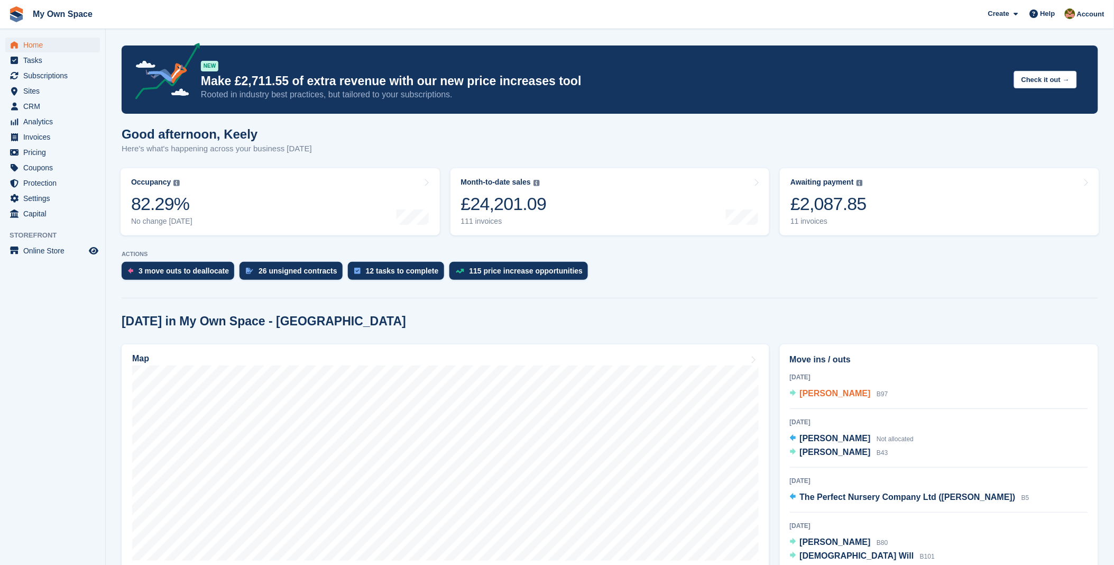
click at [838, 398] on span "[PERSON_NAME]" at bounding box center [835, 393] width 71 height 9
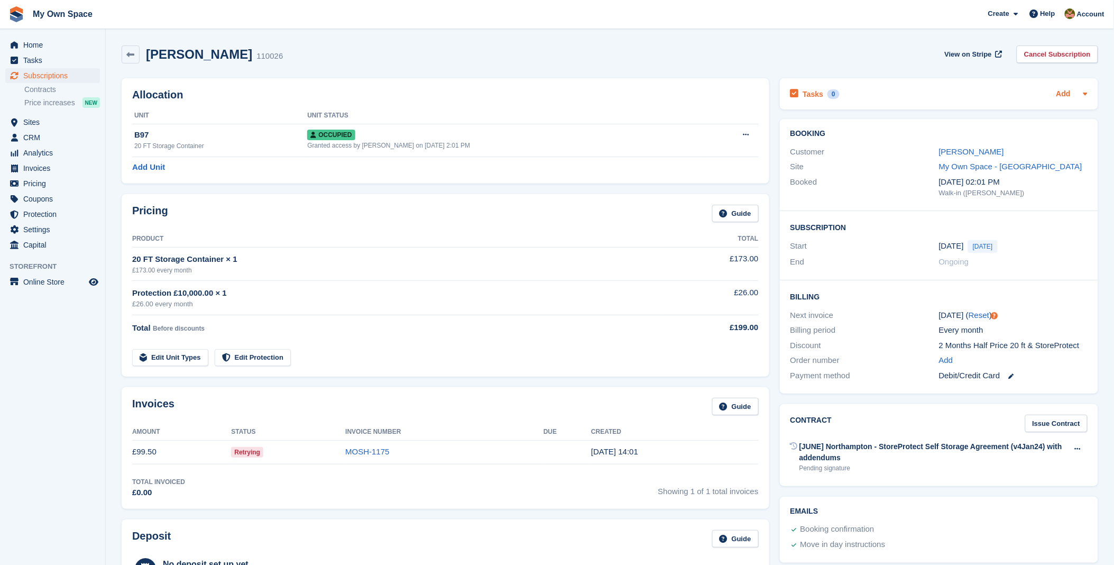
click at [1063, 90] on link "Add" at bounding box center [1063, 94] width 14 height 12
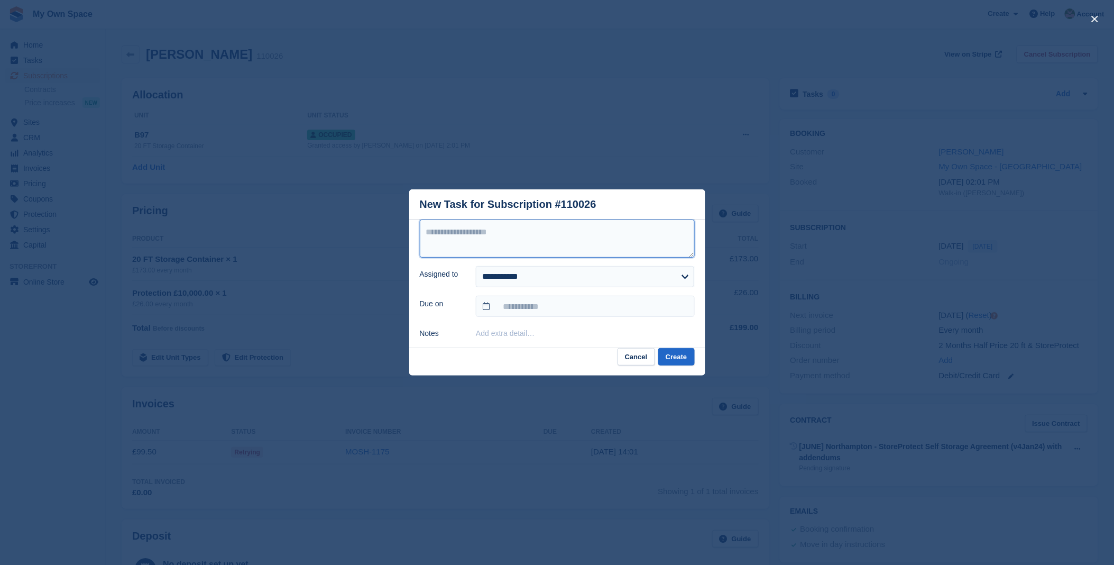
click at [513, 229] on textarea at bounding box center [557, 238] width 275 height 38
type textarea "**********"
click at [514, 283] on select "**********" at bounding box center [585, 276] width 218 height 21
select select "****"
click at [476, 266] on select "**********" at bounding box center [585, 276] width 218 height 21
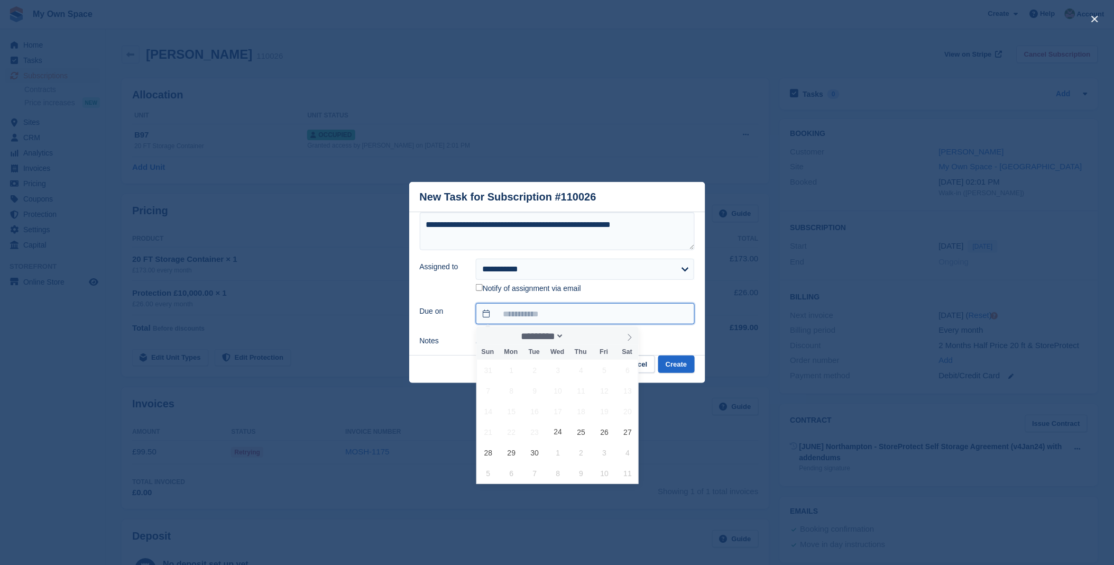
click at [507, 316] on input "text" at bounding box center [585, 313] width 218 height 21
click at [626, 339] on icon at bounding box center [629, 337] width 7 height 7
select select "*"
click at [603, 414] on span "17" at bounding box center [604, 411] width 21 height 21
type input "**********"
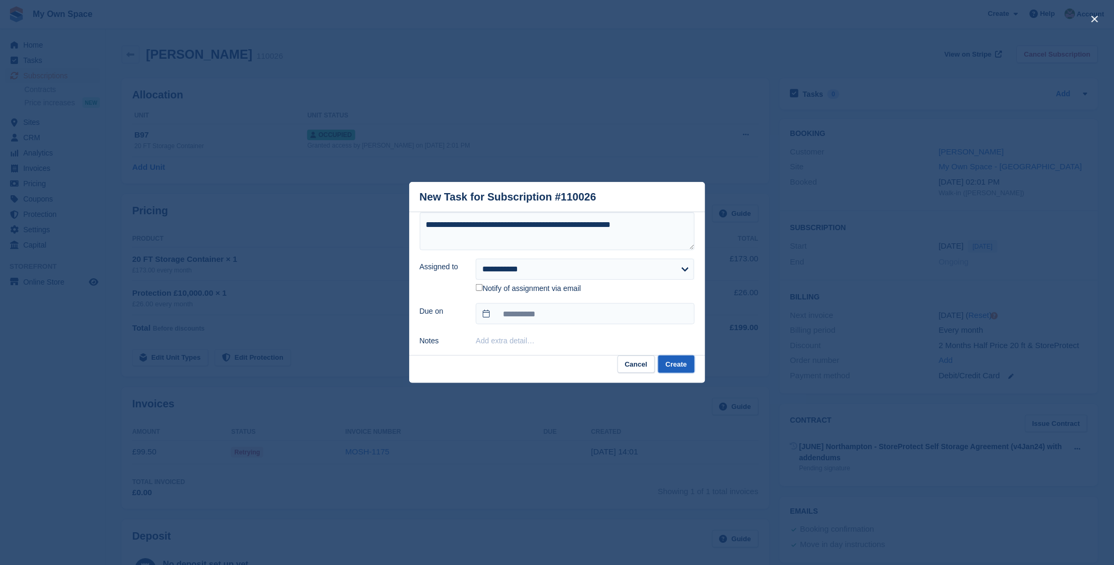
click at [678, 362] on button "Create" at bounding box center [676, 363] width 36 height 17
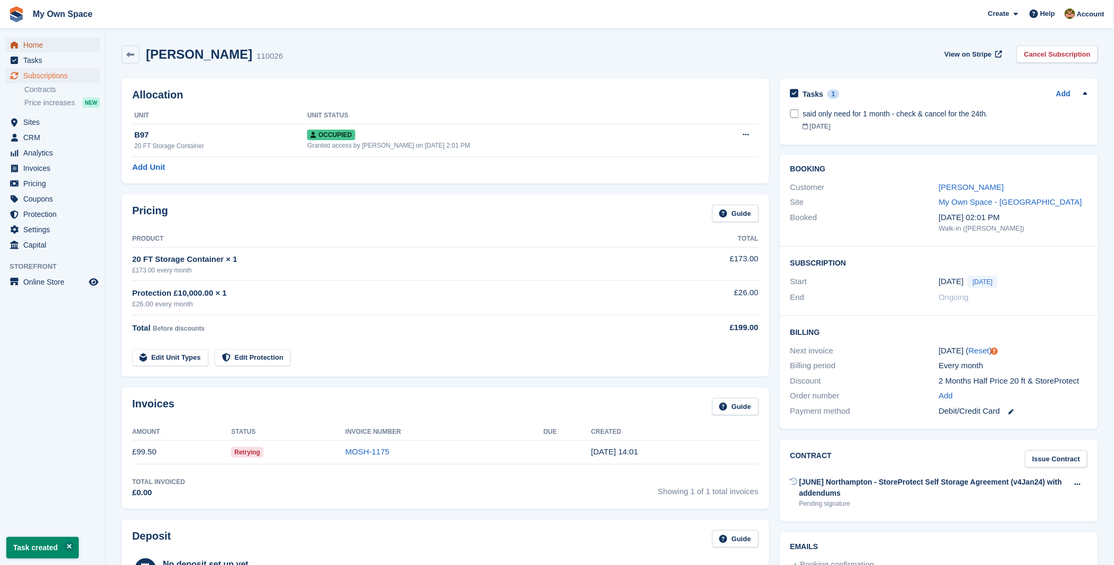
click at [41, 38] on span "Home" at bounding box center [54, 45] width 63 height 15
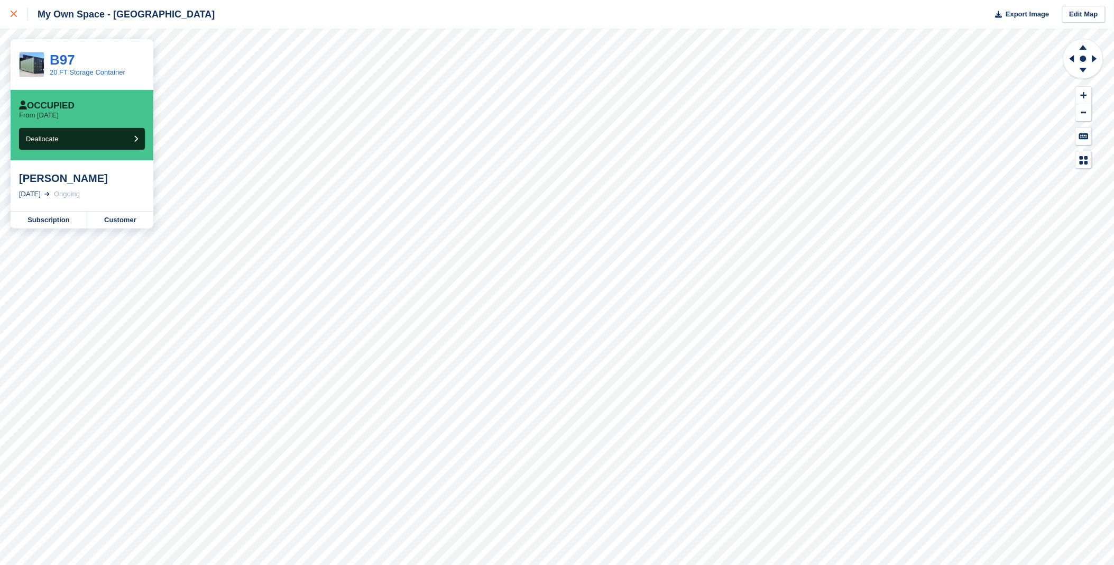
click at [7, 14] on link at bounding box center [14, 14] width 28 height 29
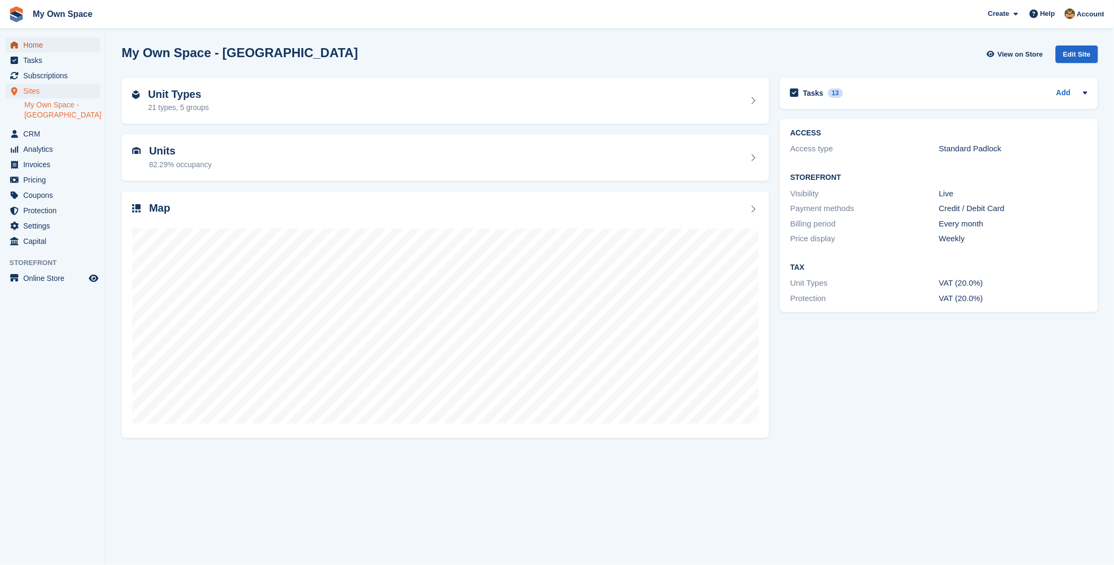
click at [57, 45] on span "Home" at bounding box center [54, 45] width 63 height 15
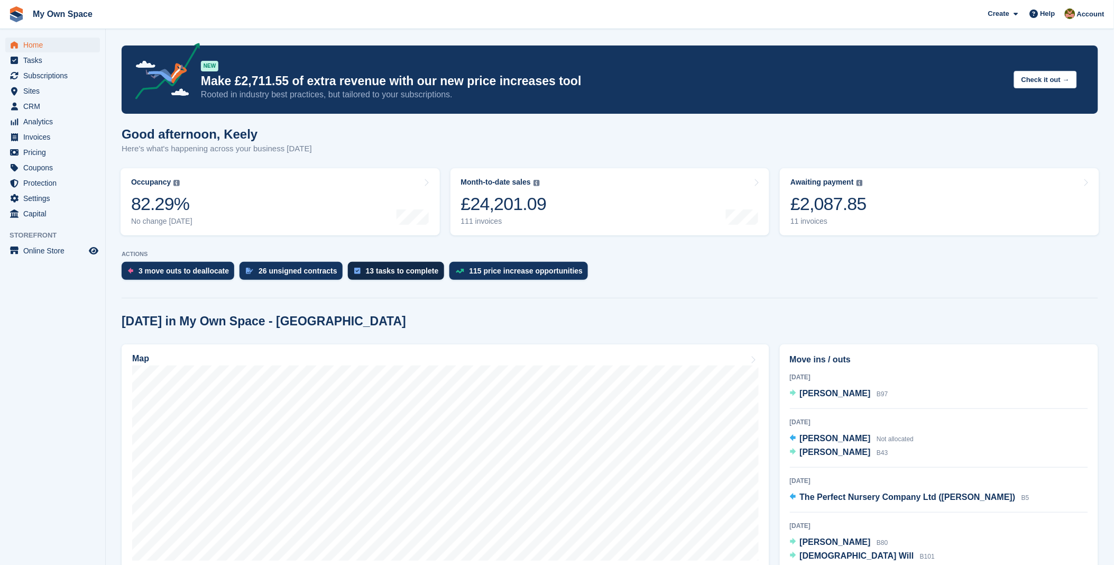
click at [399, 265] on div "13 tasks to complete" at bounding box center [396, 271] width 96 height 18
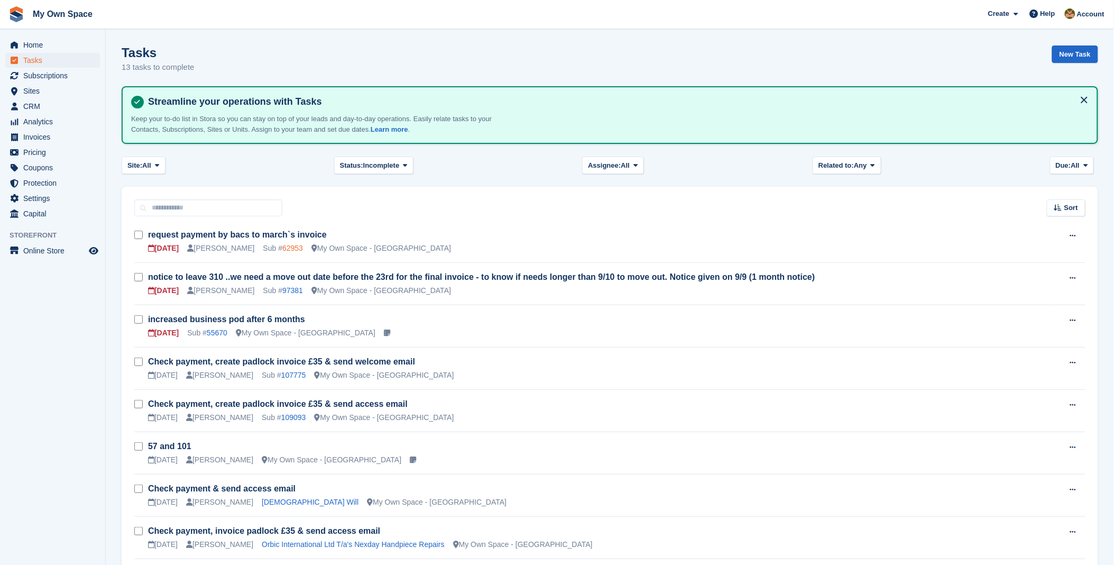
click at [282, 246] on link "62953" at bounding box center [292, 248] width 21 height 8
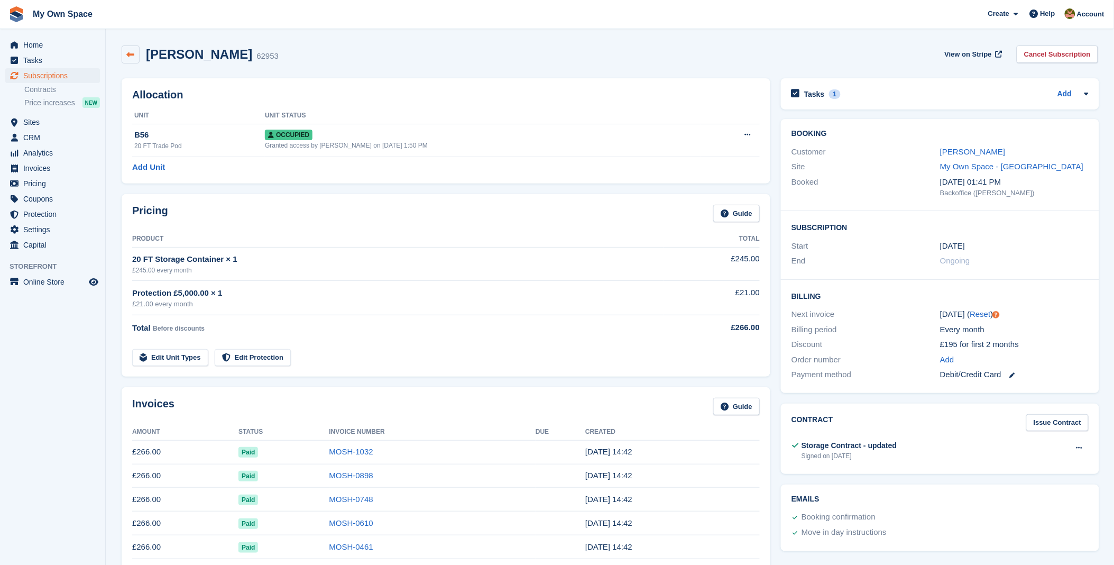
click at [127, 57] on icon at bounding box center [131, 55] width 8 height 8
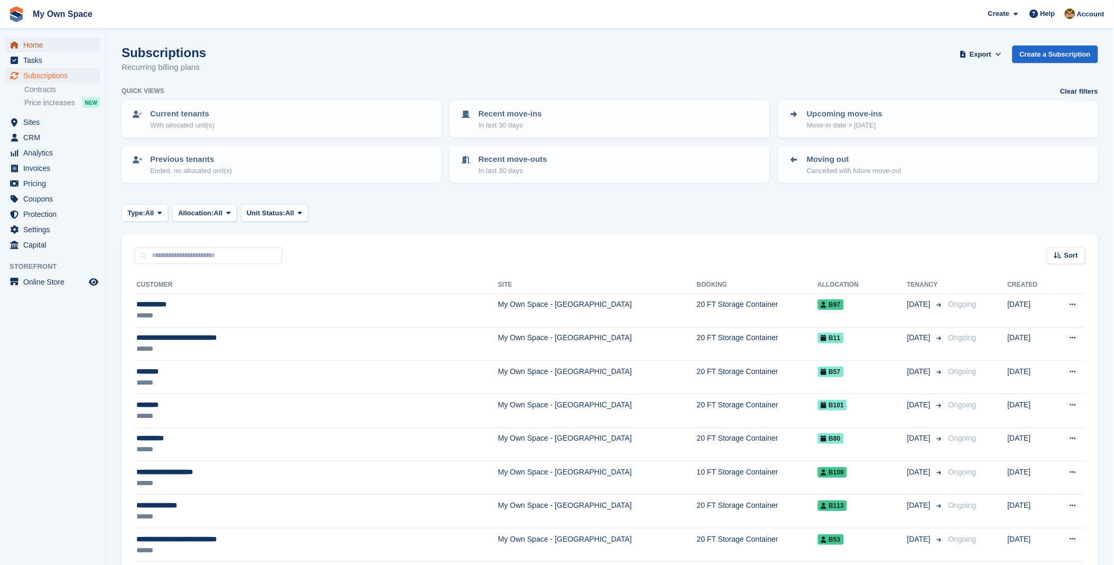
click at [51, 41] on span "Home" at bounding box center [54, 45] width 63 height 15
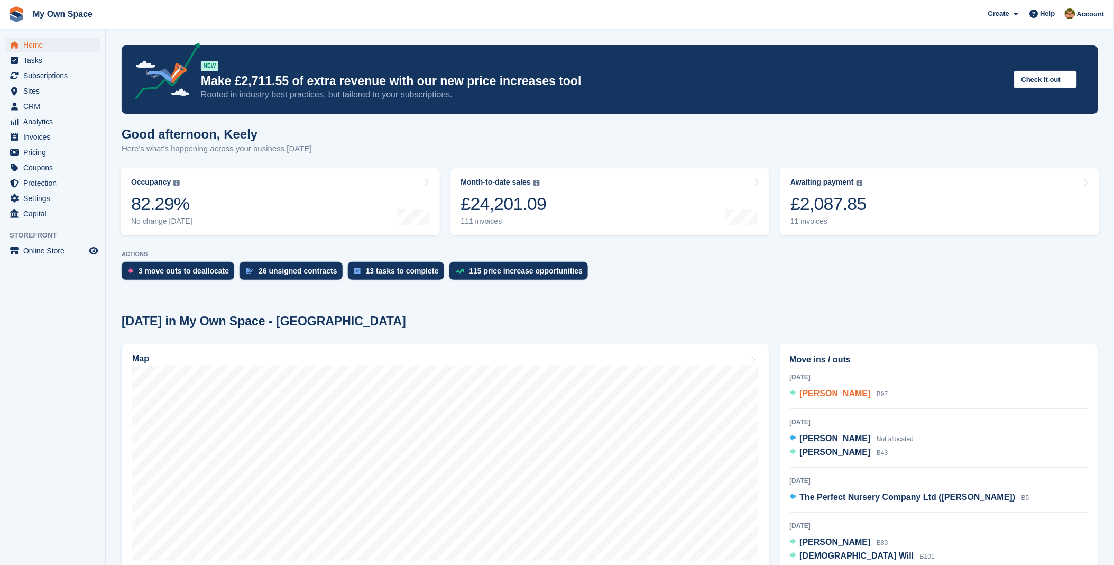
click at [826, 390] on span "[PERSON_NAME]" at bounding box center [835, 393] width 71 height 9
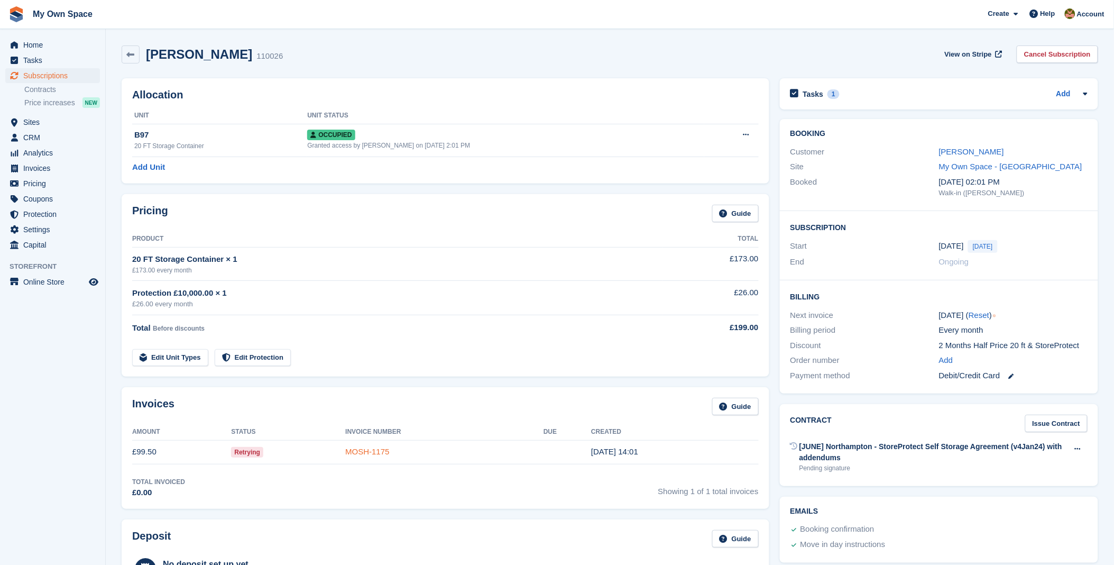
click at [372, 452] on link "MOSH-1175" at bounding box center [367, 451] width 44 height 9
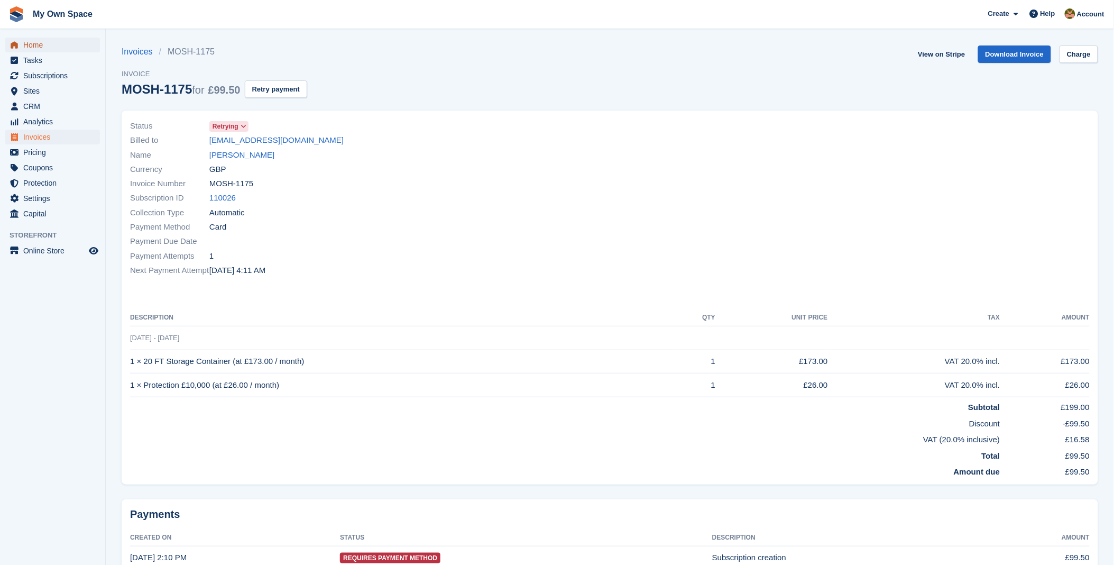
click at [58, 46] on span "Home" at bounding box center [54, 45] width 63 height 15
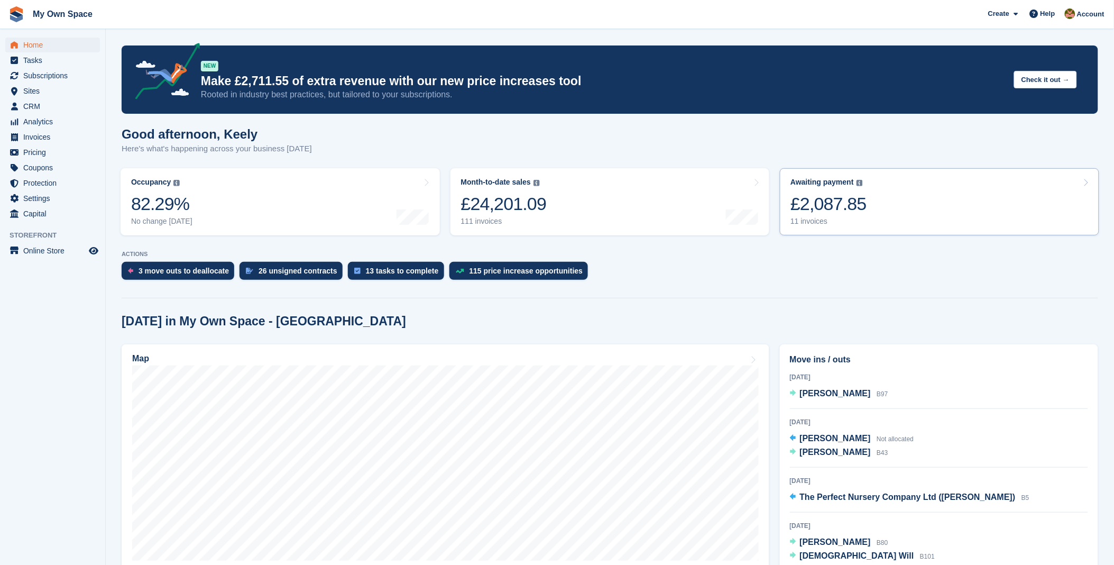
click at [896, 209] on link "Awaiting payment The total outstanding balance on all open invoices. £2,087.85 …" at bounding box center [939, 201] width 319 height 67
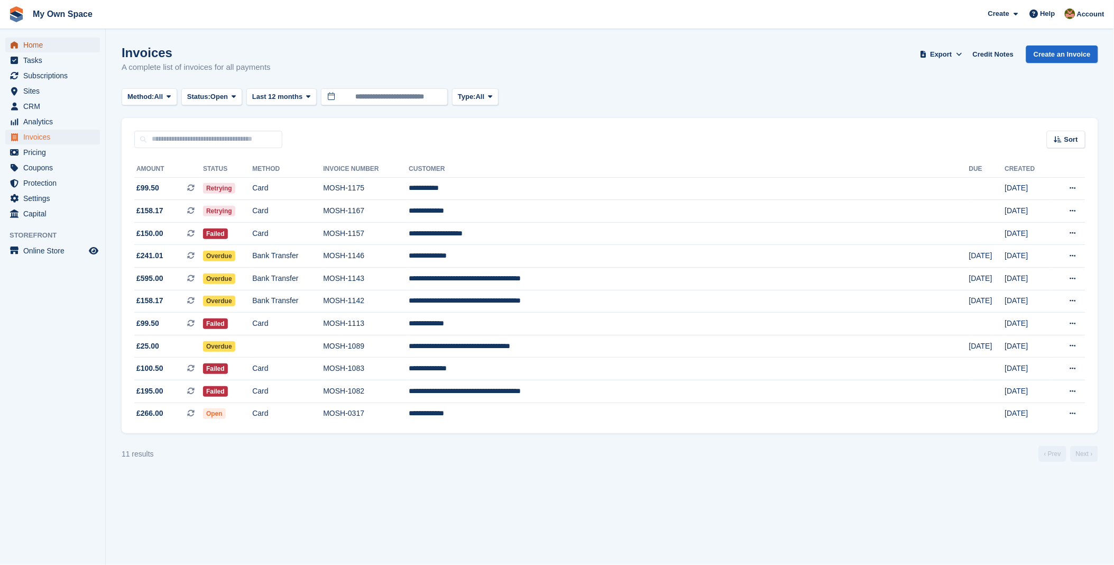
click at [40, 44] on span "Home" at bounding box center [54, 45] width 63 height 15
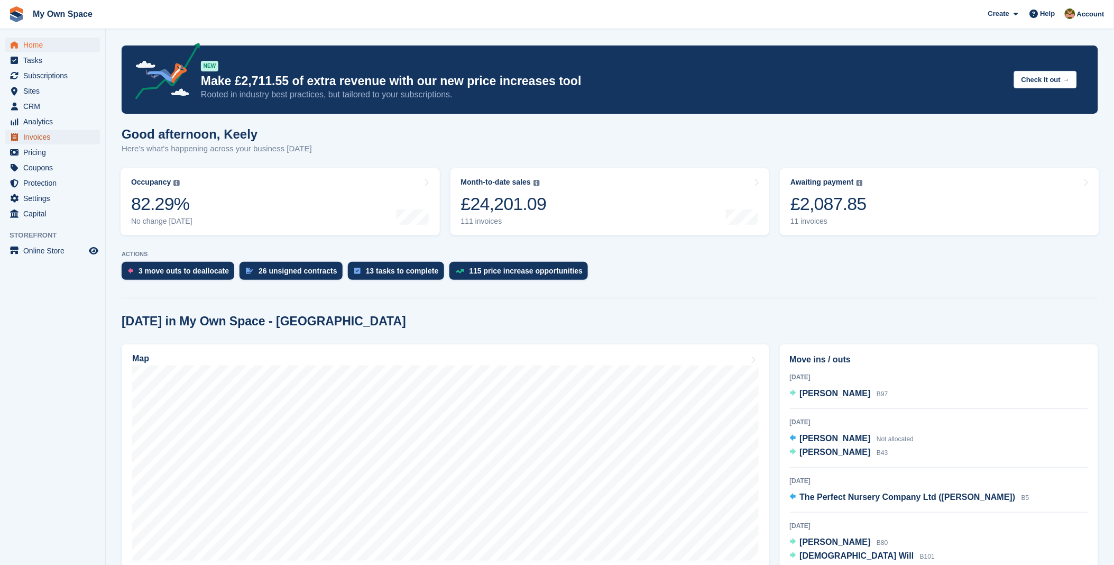
click at [27, 138] on span "Invoices" at bounding box center [54, 137] width 63 height 15
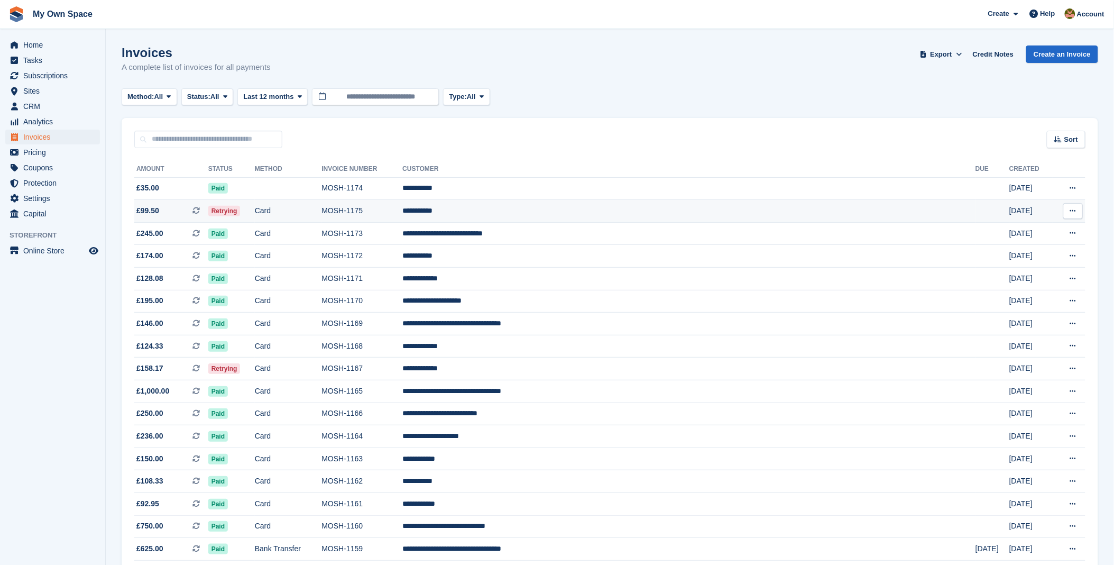
click at [553, 211] on td "**********" at bounding box center [688, 211] width 573 height 23
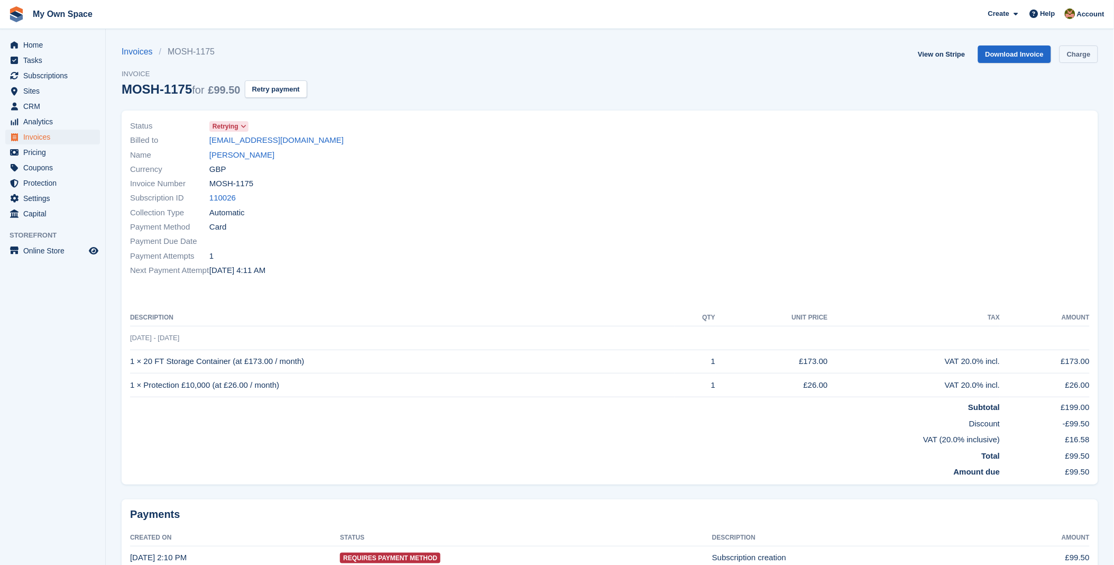
click at [1084, 51] on link "Charge" at bounding box center [1078, 53] width 39 height 17
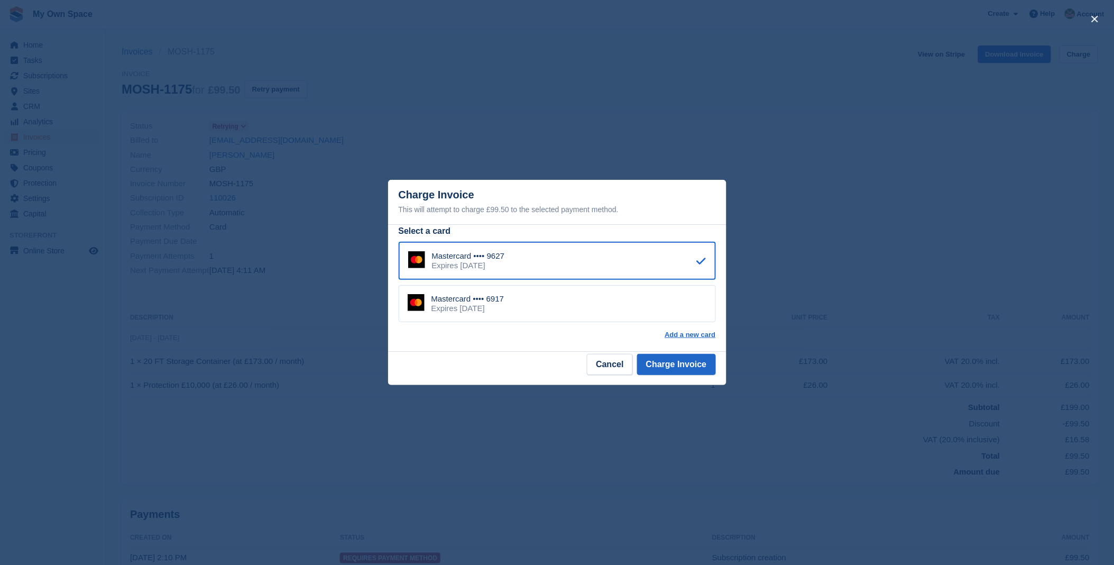
click at [516, 310] on div "Mastercard •••• 6917 Expires [DATE]" at bounding box center [557, 303] width 317 height 37
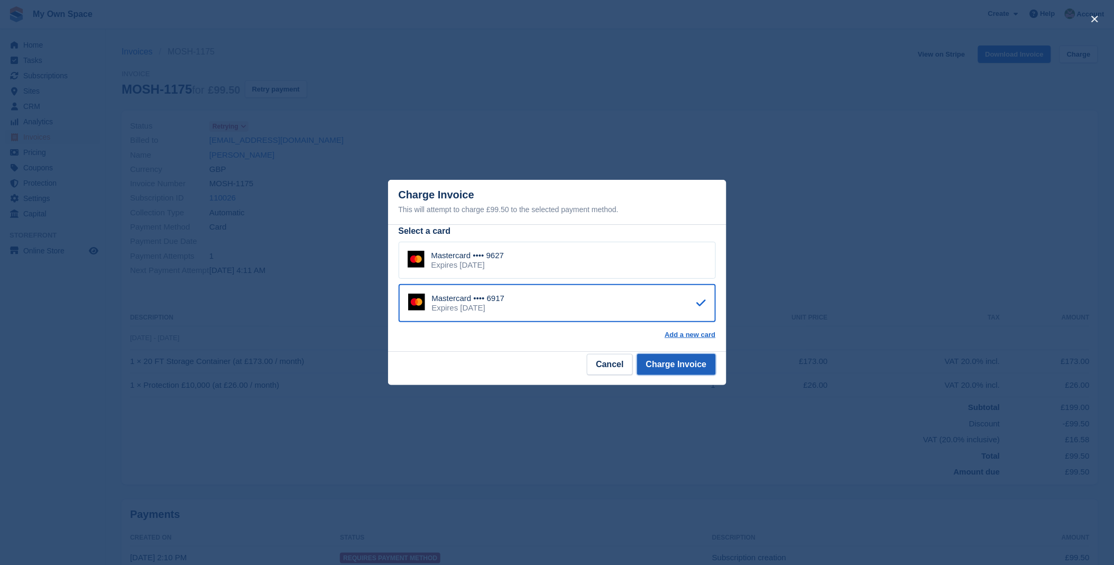
click at [694, 363] on button "Charge Invoice" at bounding box center [676, 364] width 79 height 21
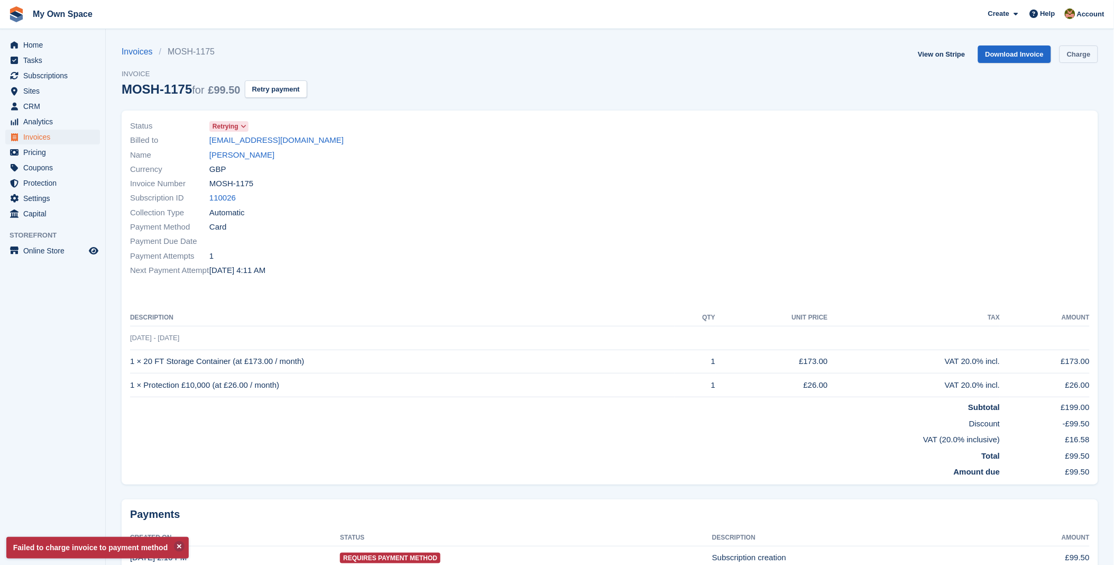
click at [1081, 59] on link "Charge" at bounding box center [1078, 53] width 39 height 17
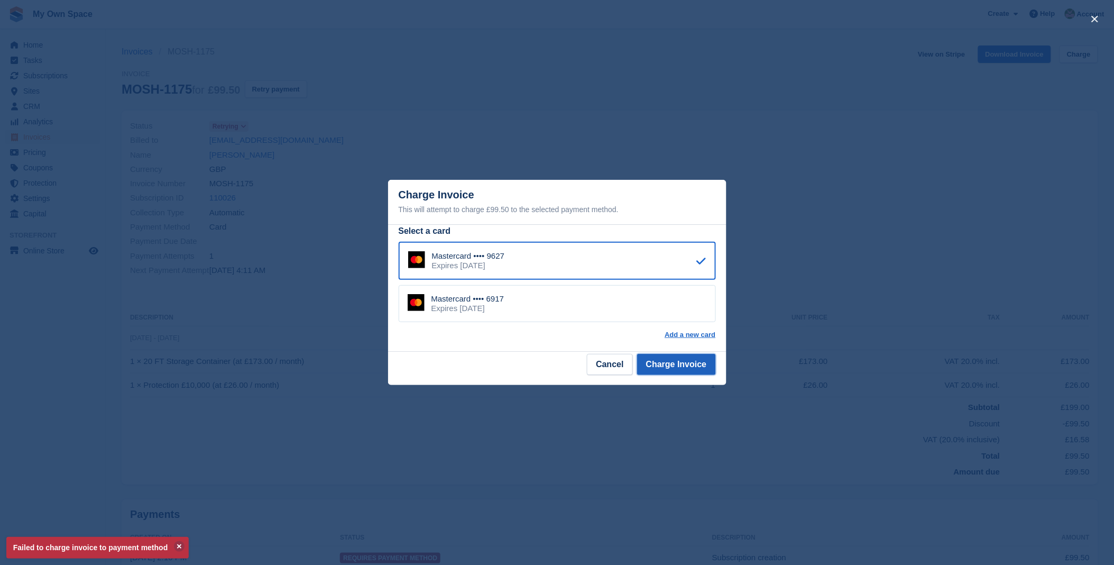
click at [689, 363] on button "Charge Invoice" at bounding box center [676, 364] width 79 height 21
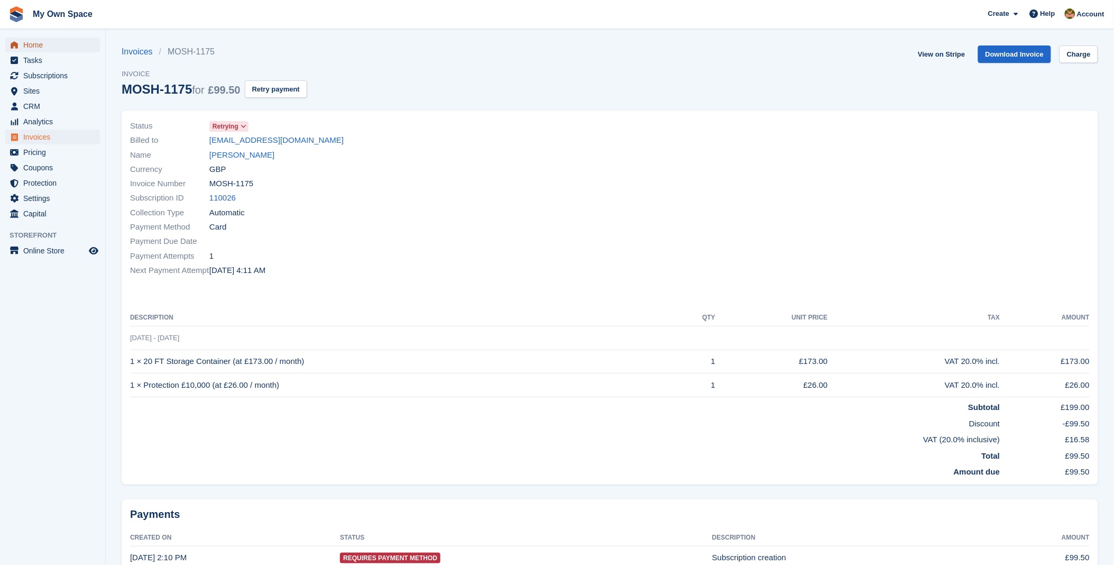
click at [53, 48] on span "Home" at bounding box center [54, 45] width 63 height 15
